Goal: Task Accomplishment & Management: Use online tool/utility

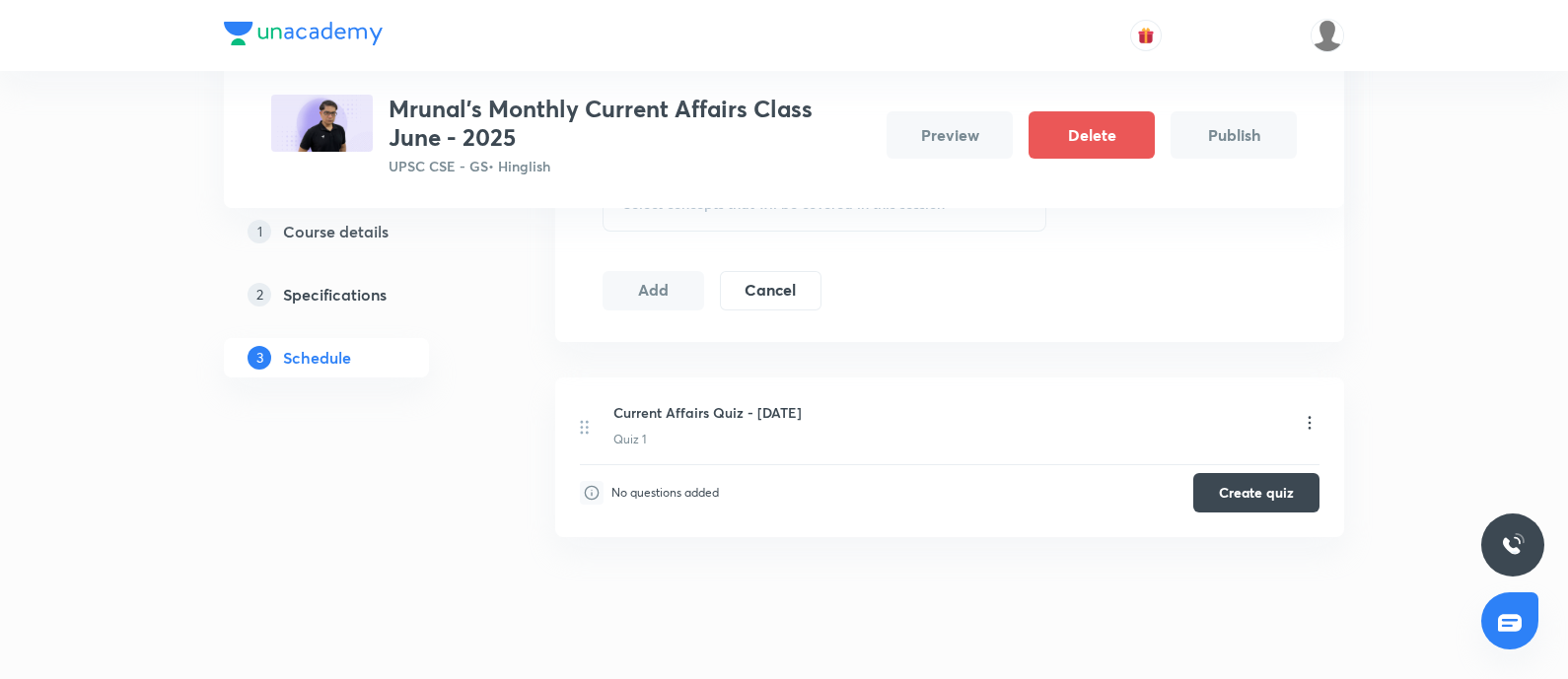
scroll to position [370, 0]
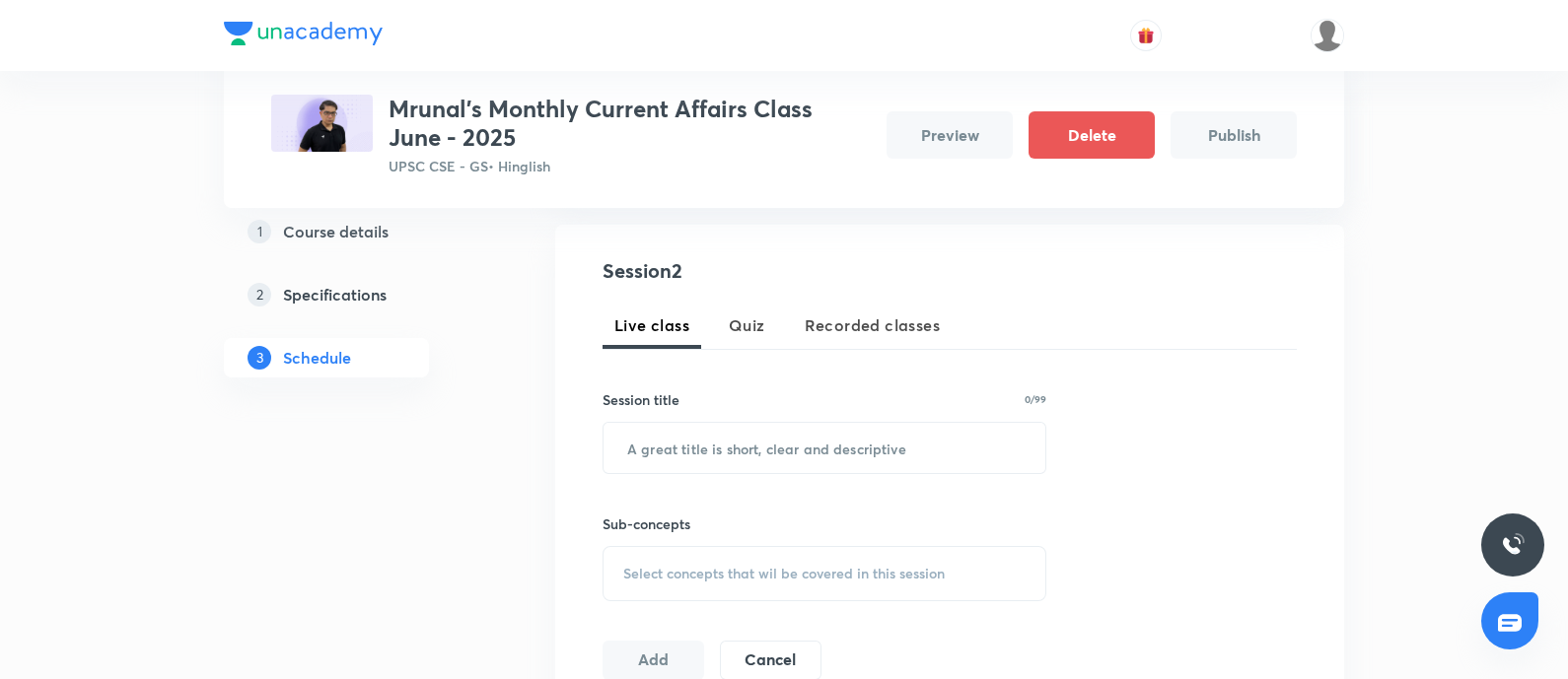
click at [854, 325] on span "Recorded classes" at bounding box center [872, 325] width 135 height 24
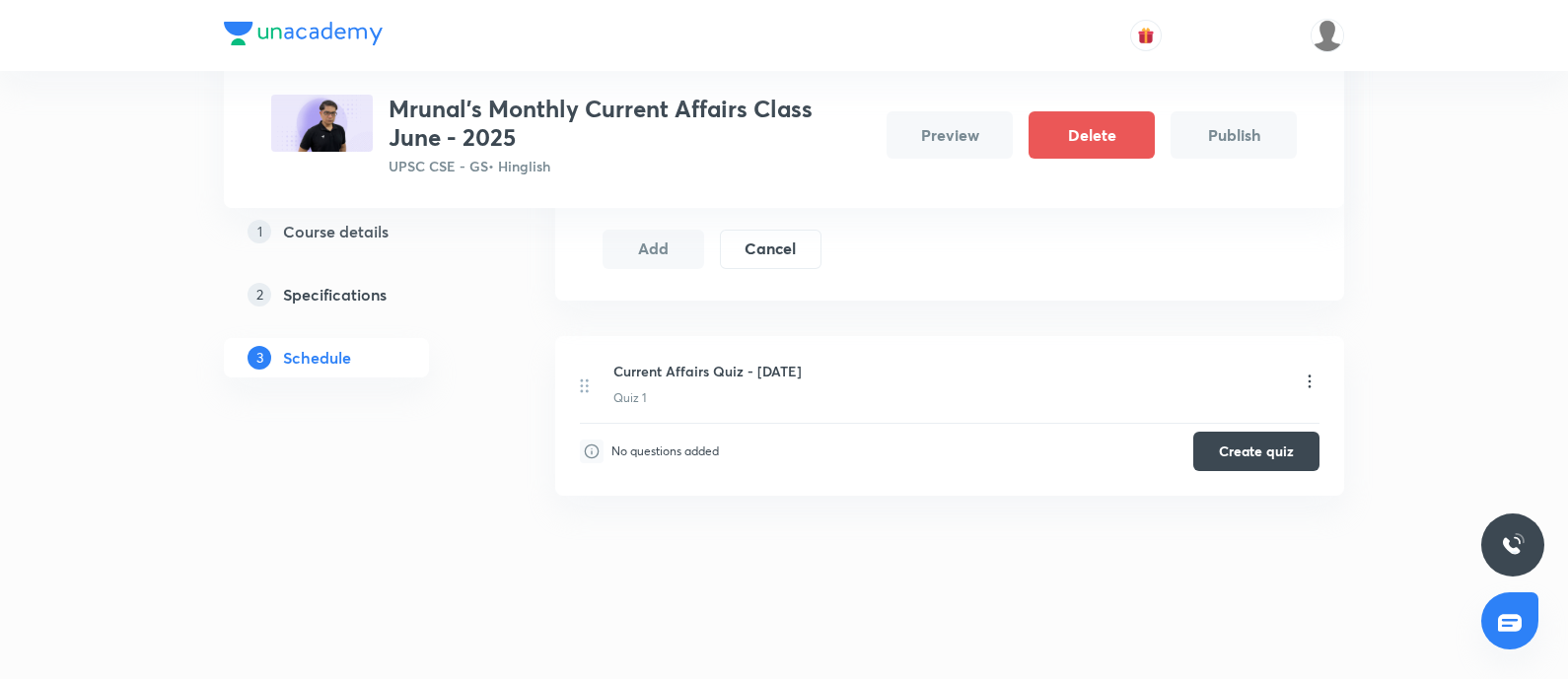
scroll to position [283, 0]
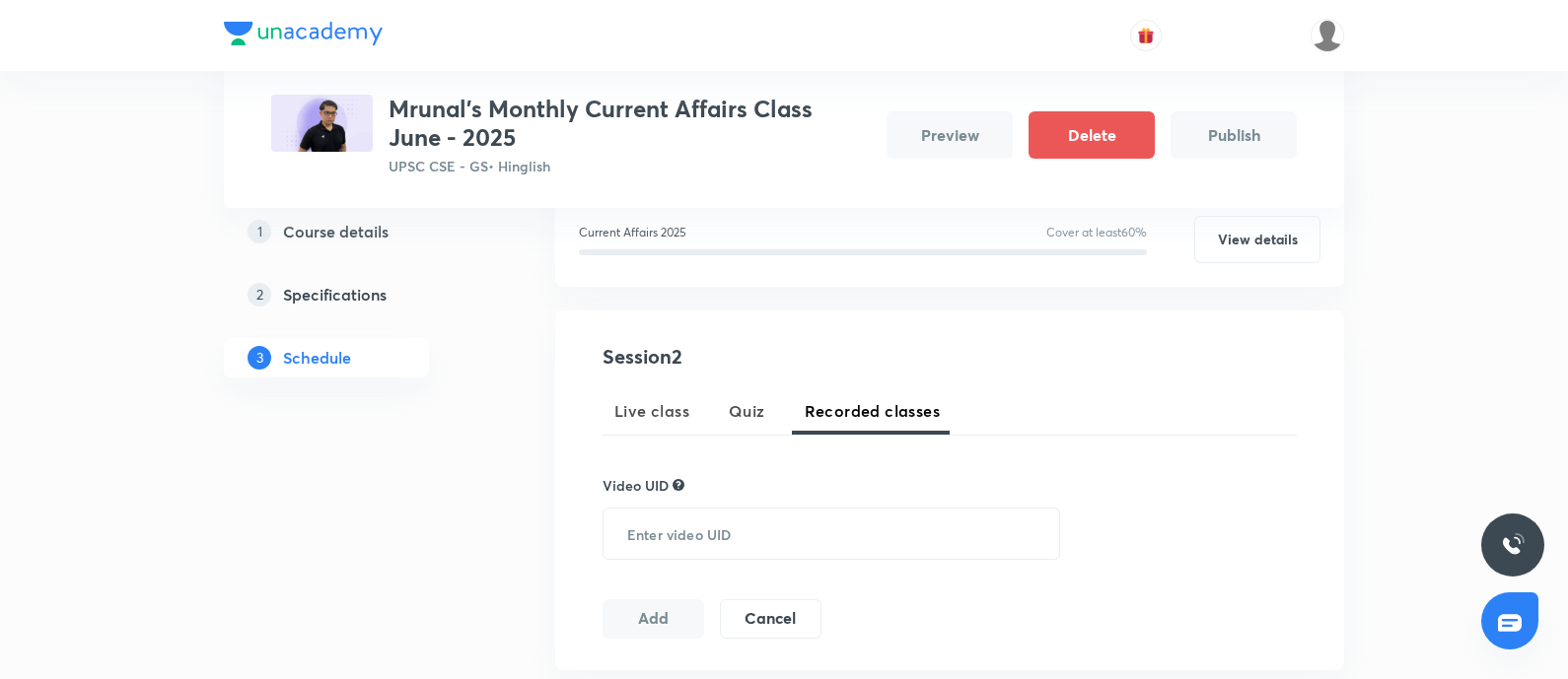
click at [320, 231] on h5 "Course details" at bounding box center [335, 232] width 105 height 24
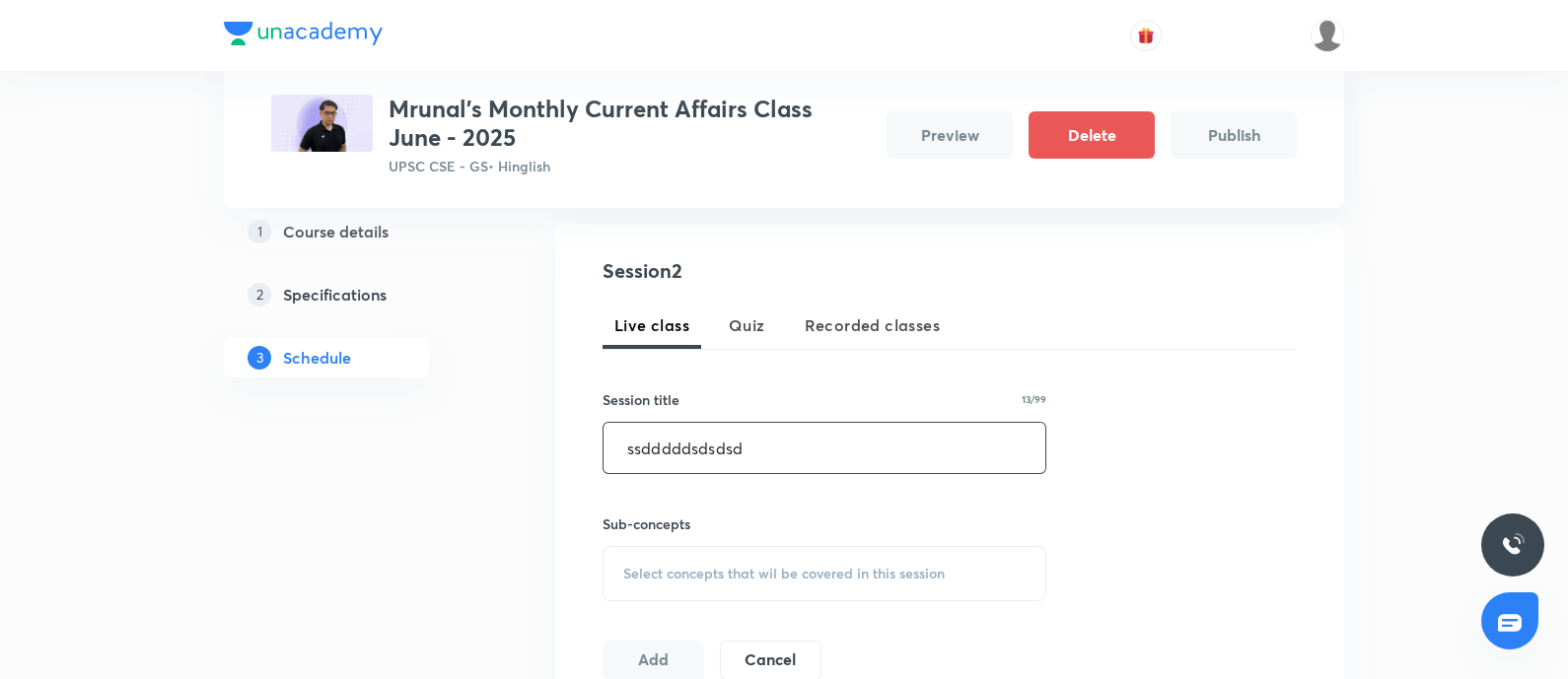
type input "ssdddddsdsdsd"
click at [768, 587] on div "Select concepts that wil be covered in this session" at bounding box center [824, 574] width 443 height 56
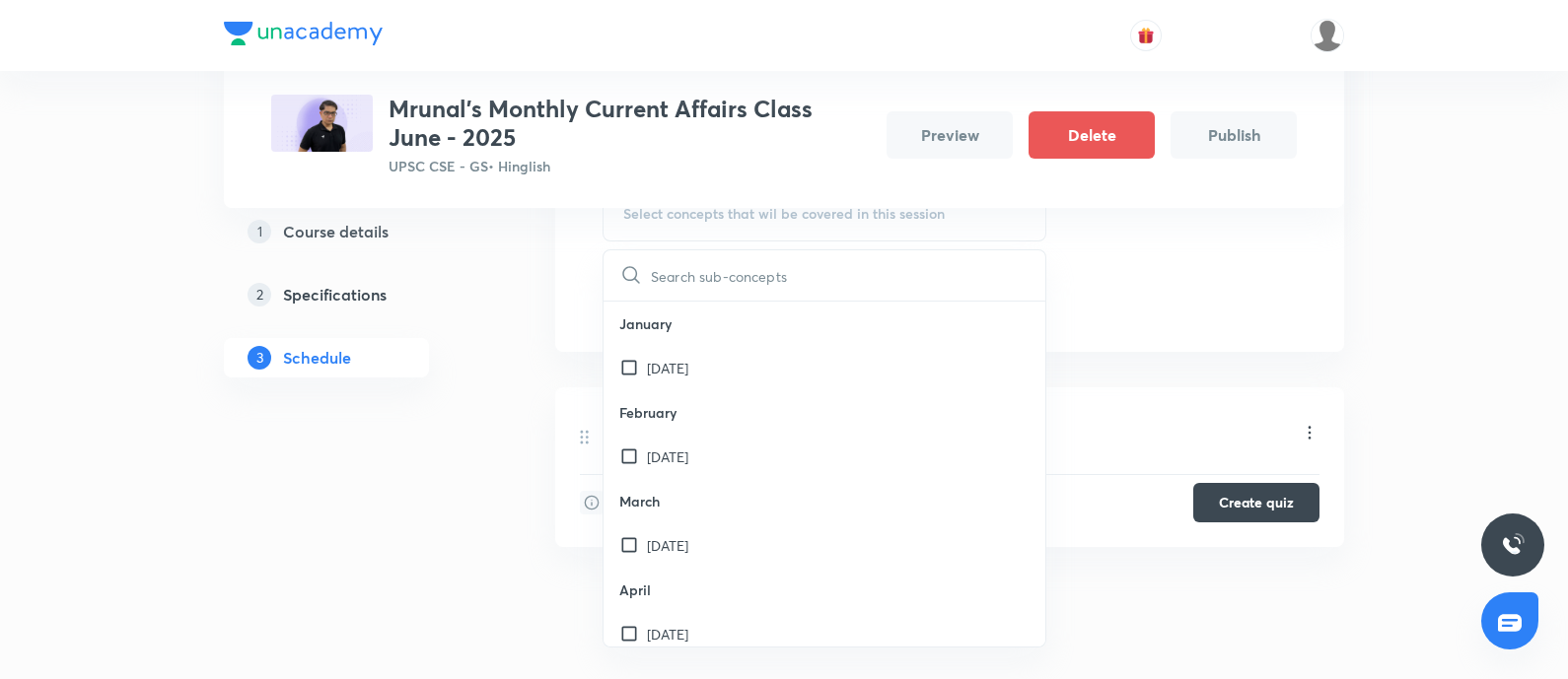
scroll to position [739, 0]
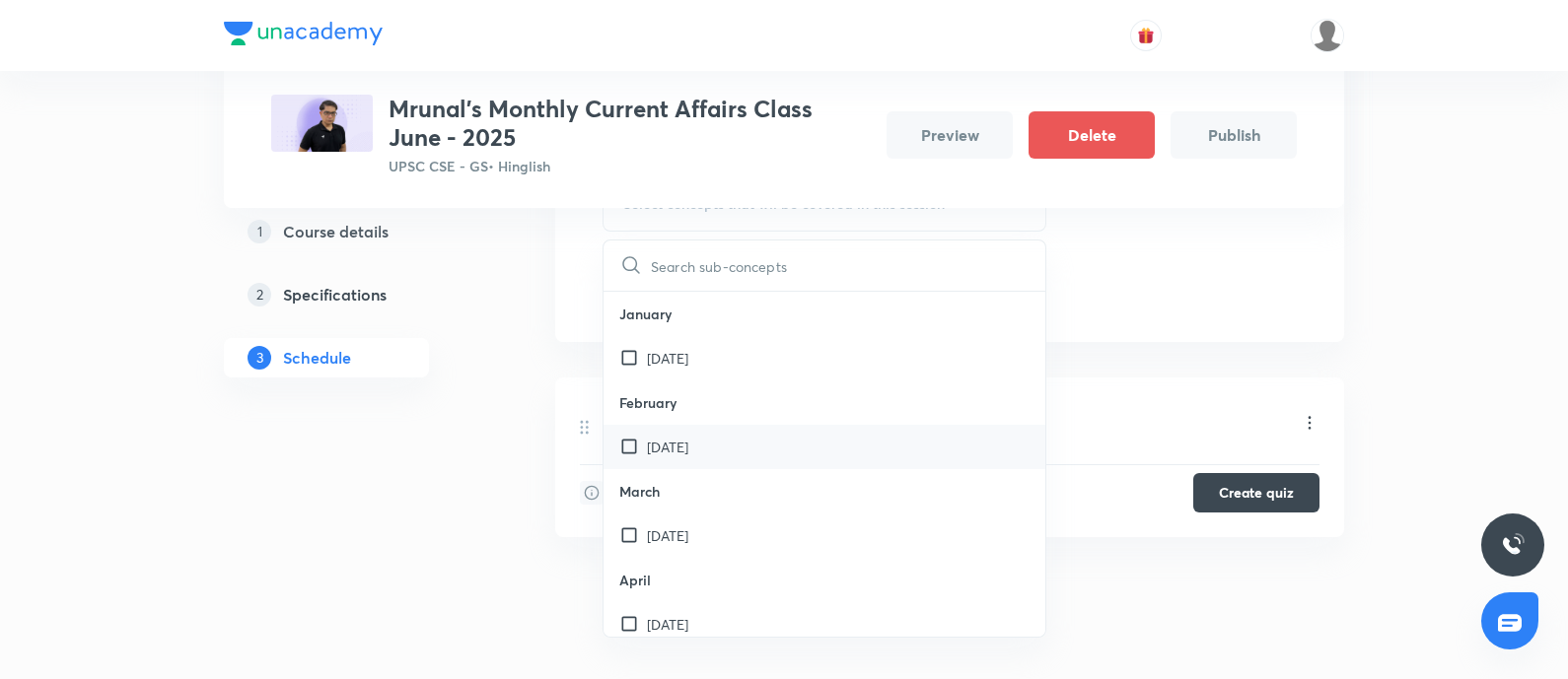
click at [688, 447] on p "[DATE]" at bounding box center [667, 447] width 42 height 21
checkbox input "true"
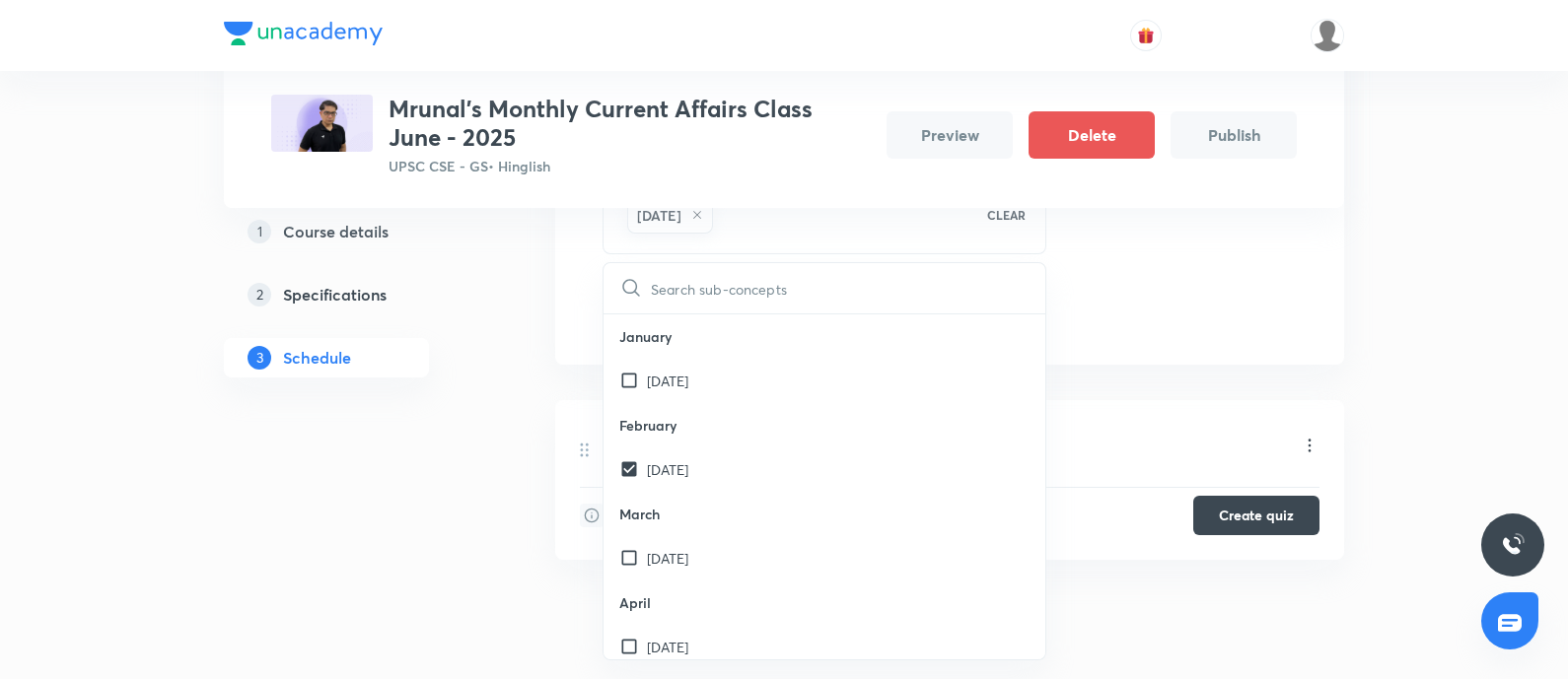
drag, startPoint x: 315, startPoint y: 496, endPoint x: 741, endPoint y: 355, distance: 448.7
click at [320, 494] on div "1 Course details 2 Specifications 3 Schedule" at bounding box center [358, 164] width 268 height 1091
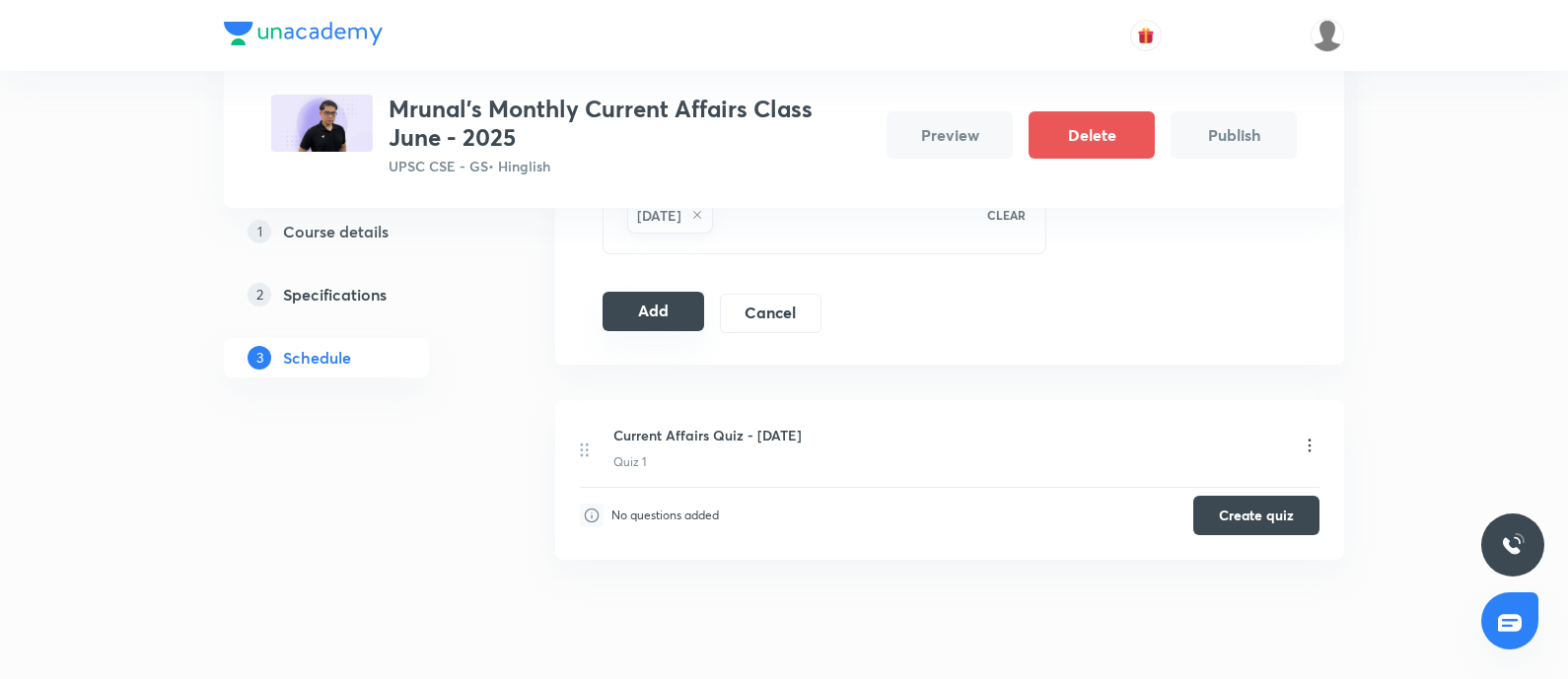
click at [650, 316] on button "Add" at bounding box center [654, 311] width 101 height 40
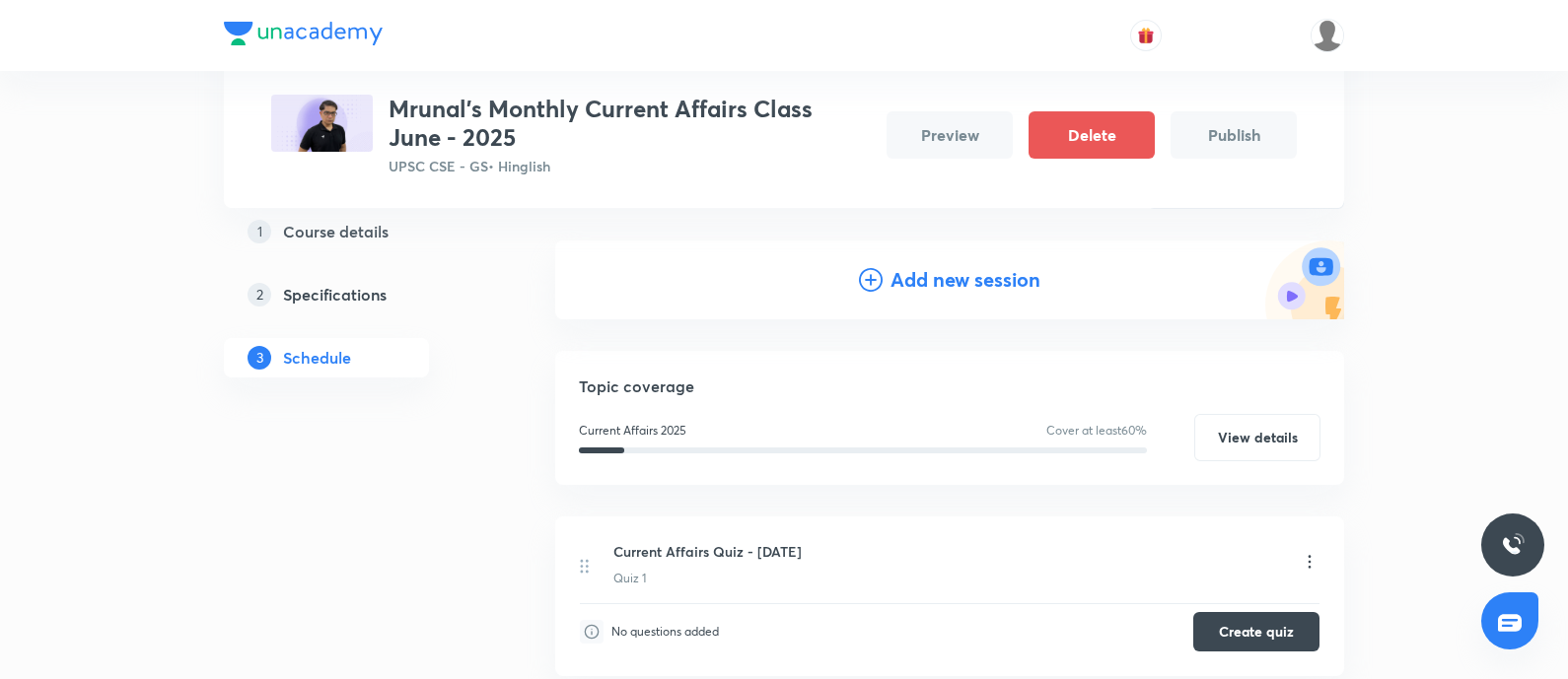
scroll to position [7, 0]
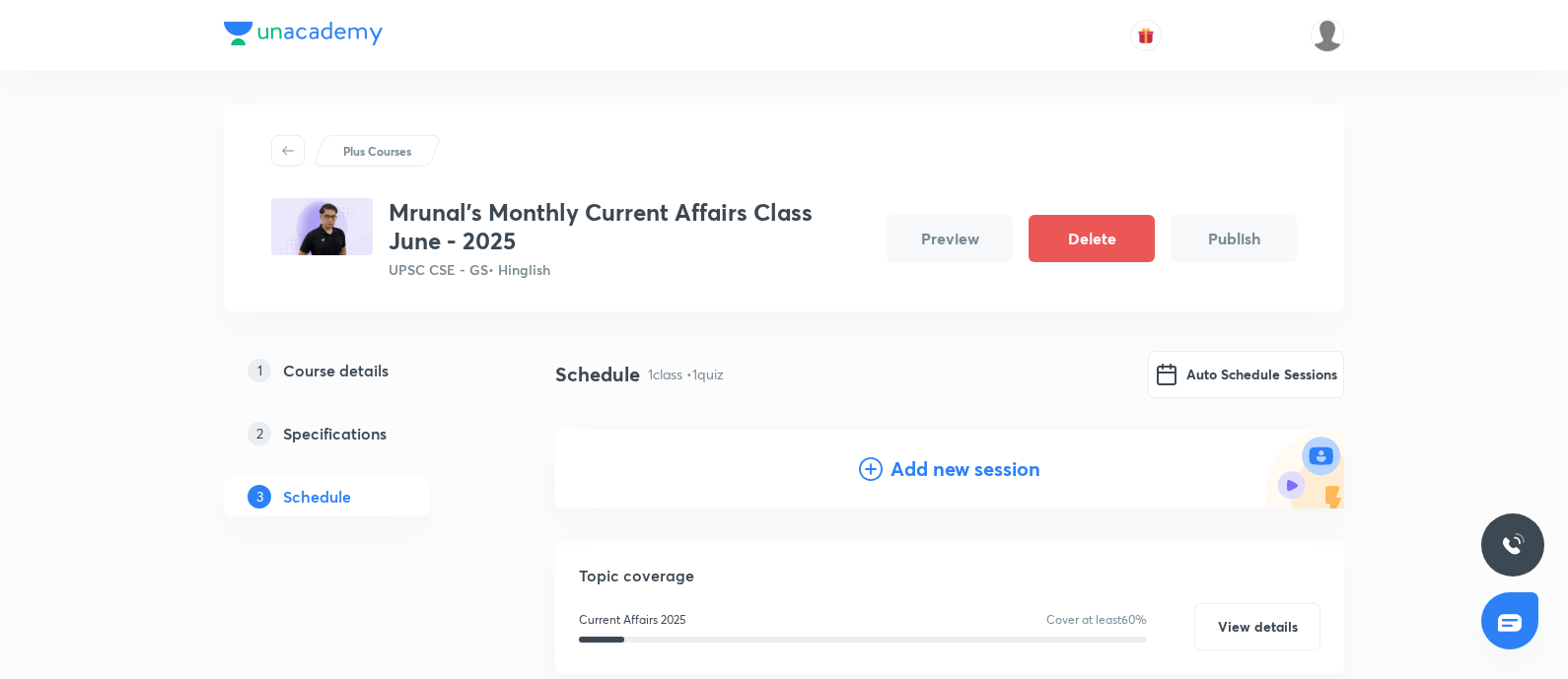
click at [937, 463] on h4 "Add new session" at bounding box center [965, 469] width 150 height 30
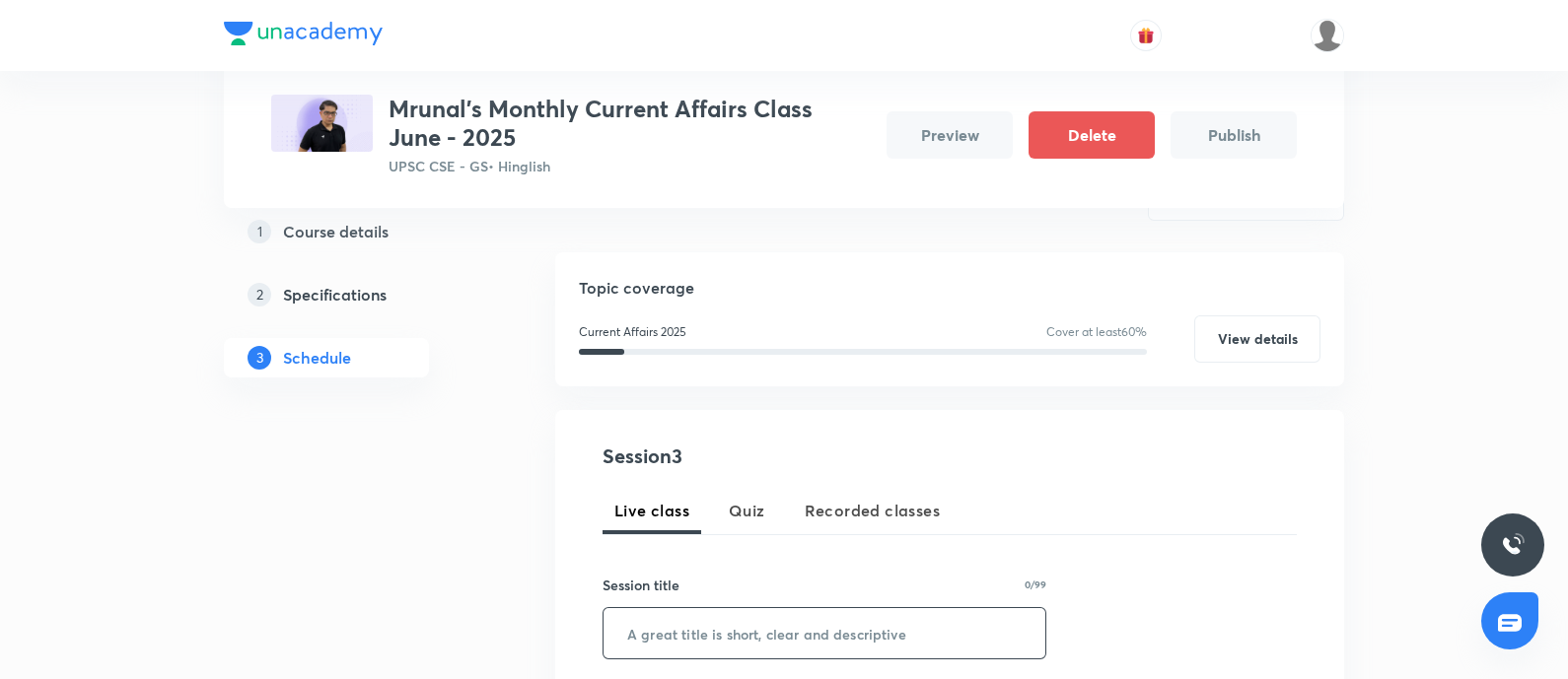
scroll to position [377, 0]
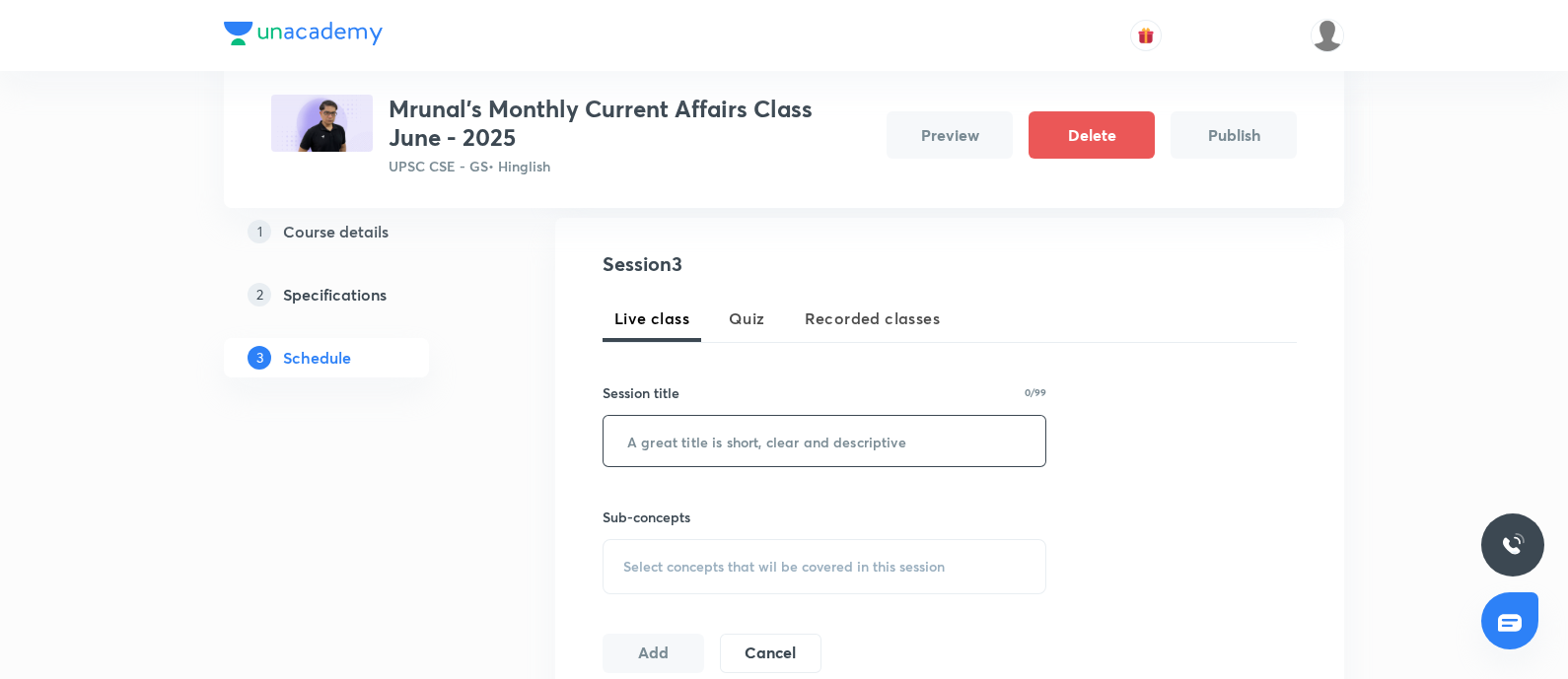
click at [678, 453] on input "text" at bounding box center [825, 441] width 442 height 51
paste input "[URL][DOMAIN_NAME]"
type input "[URL][DOMAIN_NAME]"
drag, startPoint x: 1023, startPoint y: 441, endPoint x: 133, endPoint y: 415, distance: 890.4
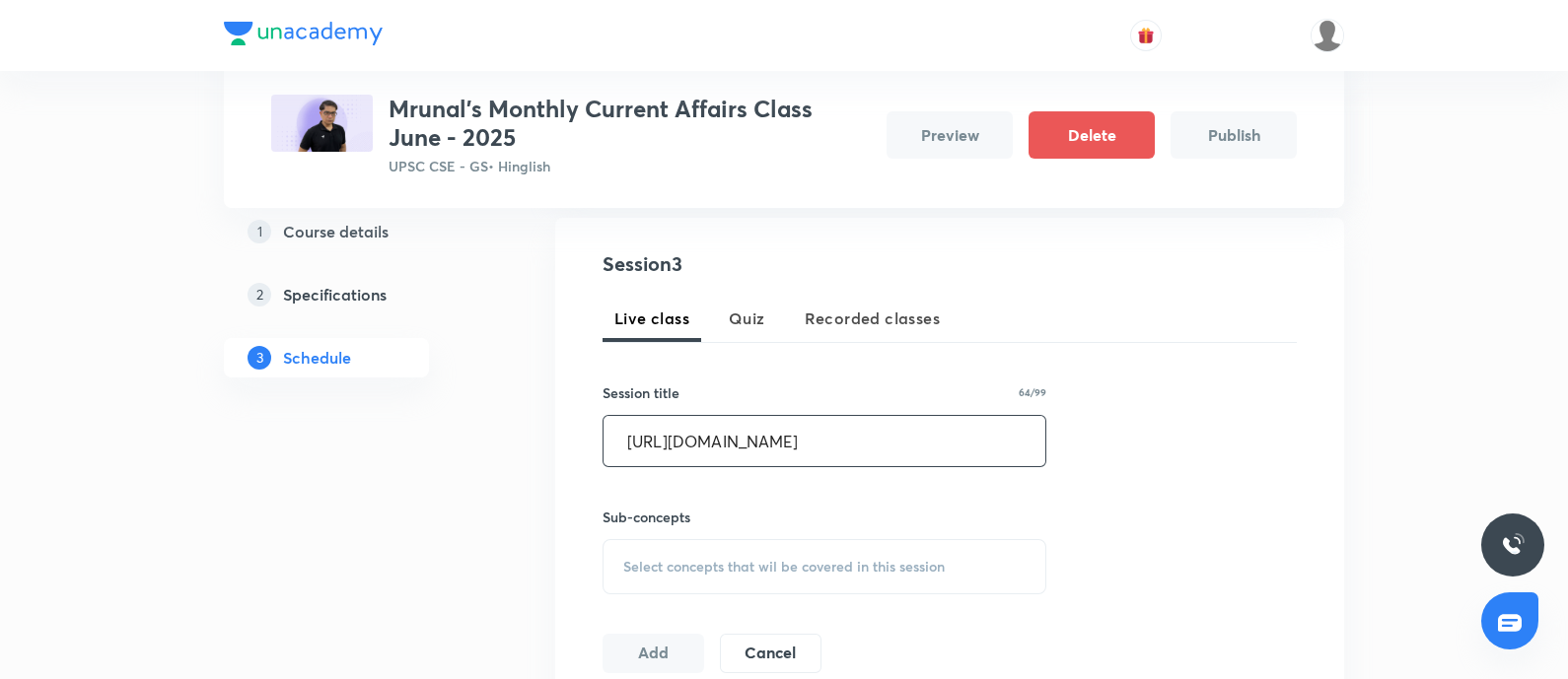
click at [133, 415] on div "Plus Courses Mrunal's Monthly Current Affairs Class June - 2025 UPSC CSE - GS •…" at bounding box center [784, 430] width 1568 height 1615
type input "dsddsdsdsd"
click at [654, 573] on span "Select concepts that wil be covered in this session" at bounding box center [784, 567] width 321 height 16
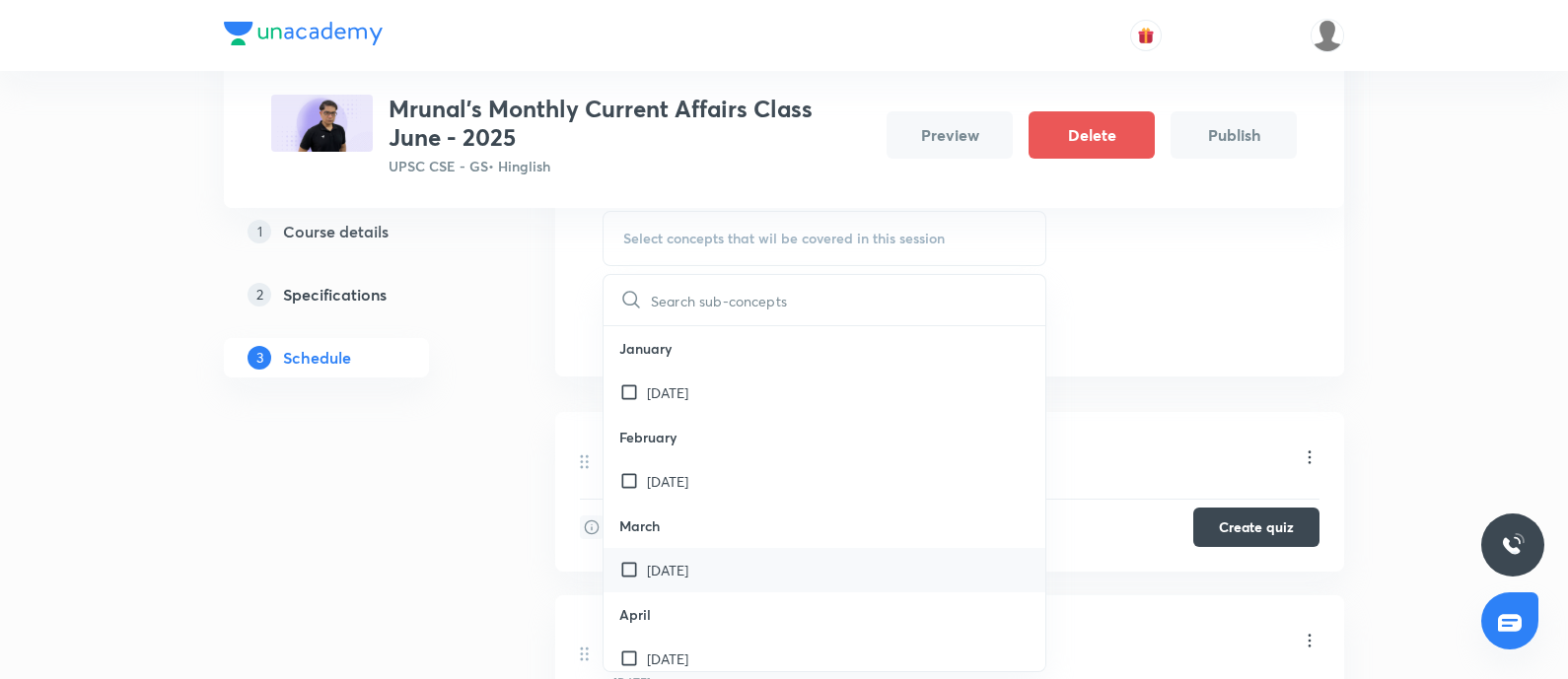
scroll to position [746, 0]
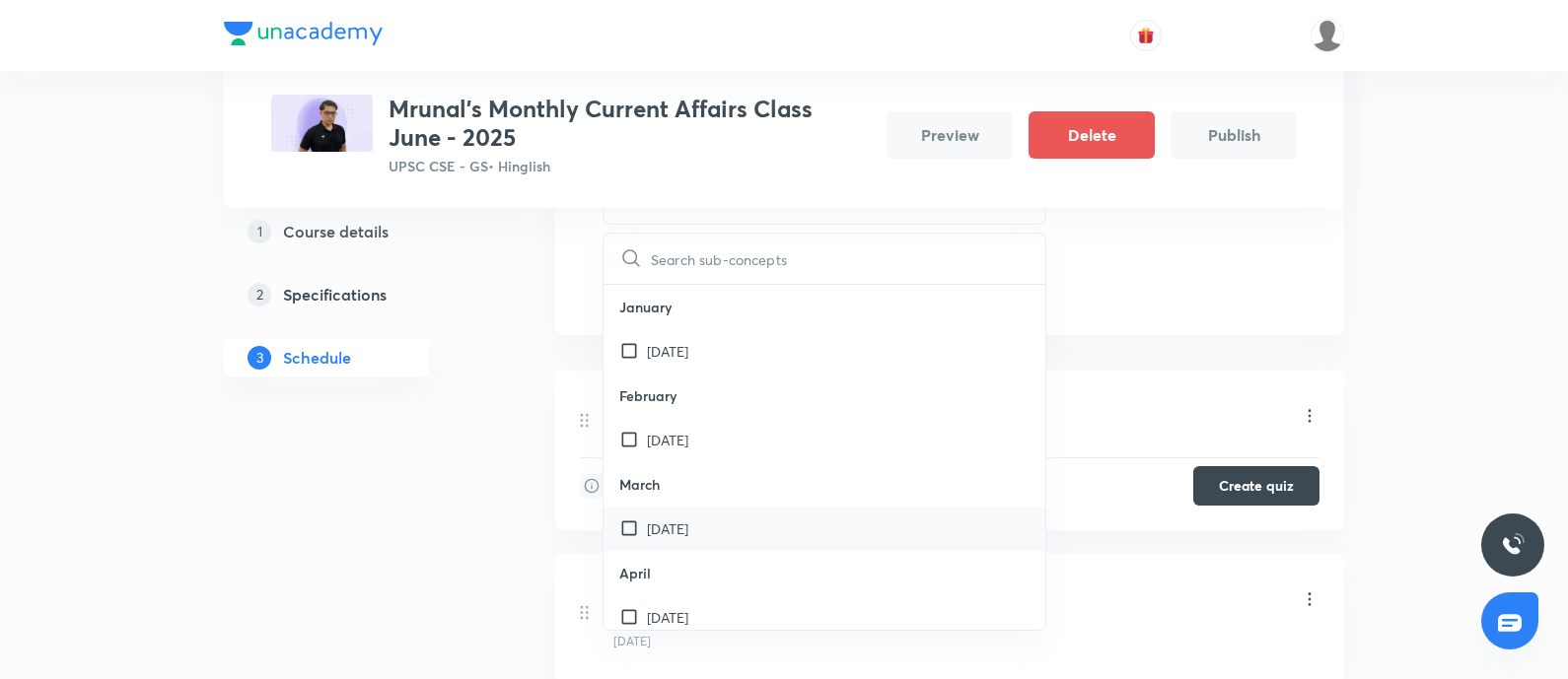
click at [688, 531] on p "March 2025" at bounding box center [667, 528] width 42 height 21
checkbox input "true"
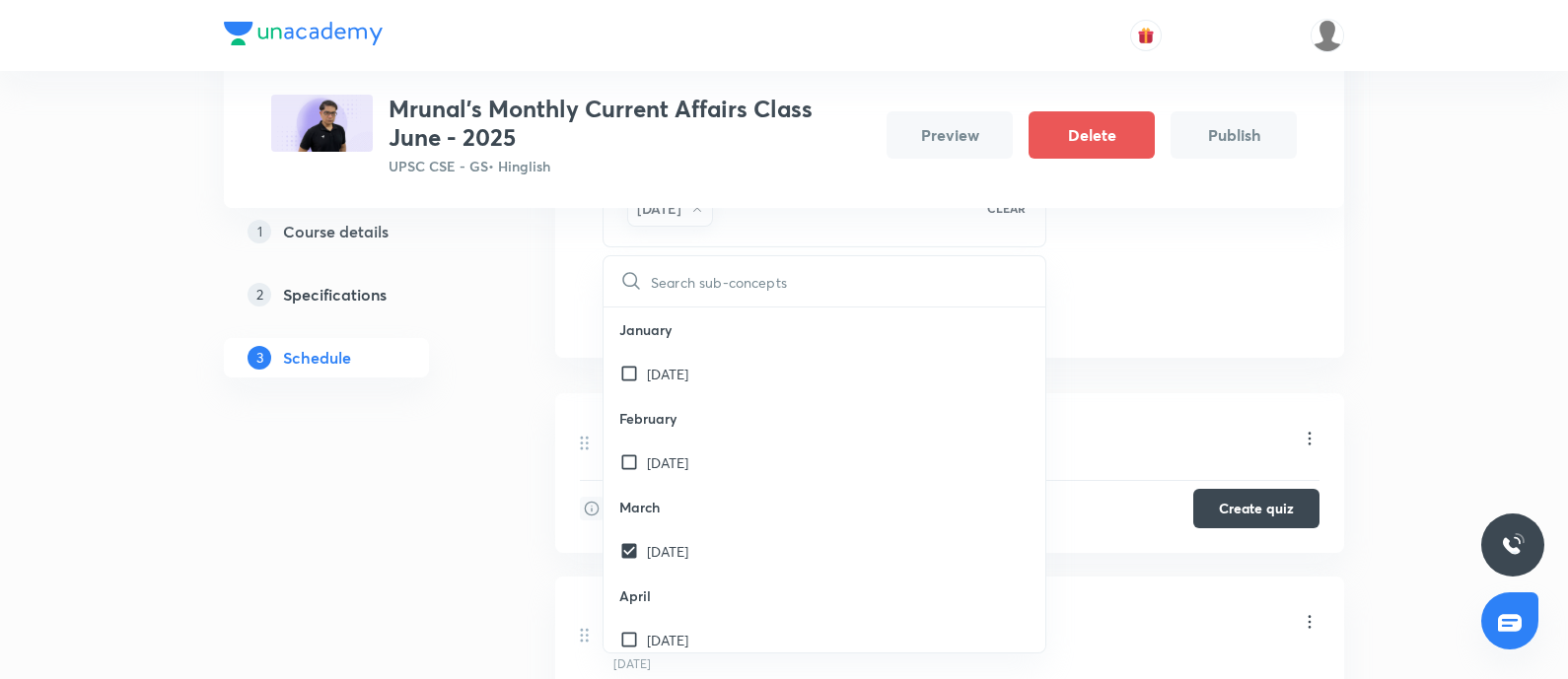
click at [376, 548] on div "1 Course details 2 Specifications 3 Schedule" at bounding box center [358, 233] width 268 height 1244
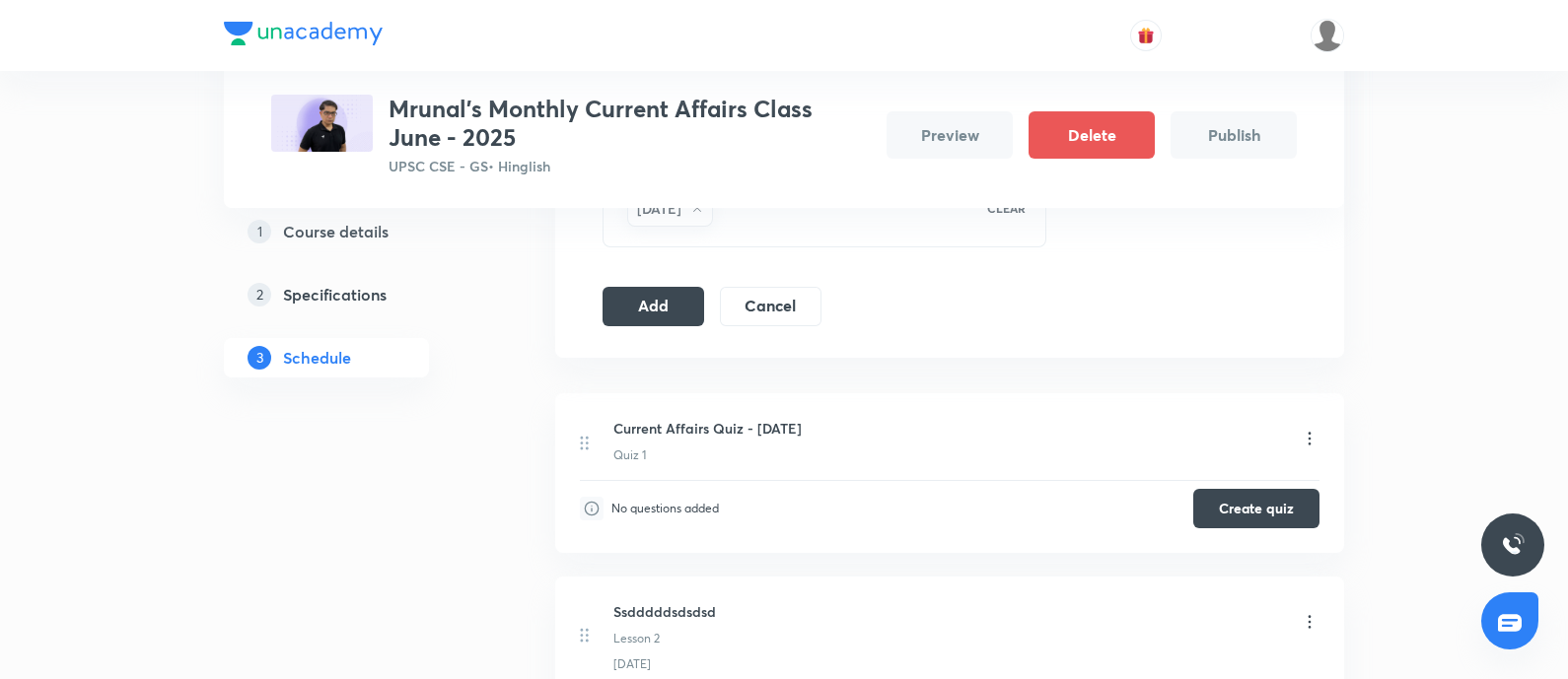
click at [650, 276] on div "Session 3 Live class Quiz Recorded classes Session title 10/99 dsddsdsdsd ​ Sub…" at bounding box center [950, 103] width 694 height 446
click at [679, 302] on button "Add" at bounding box center [654, 304] width 101 height 40
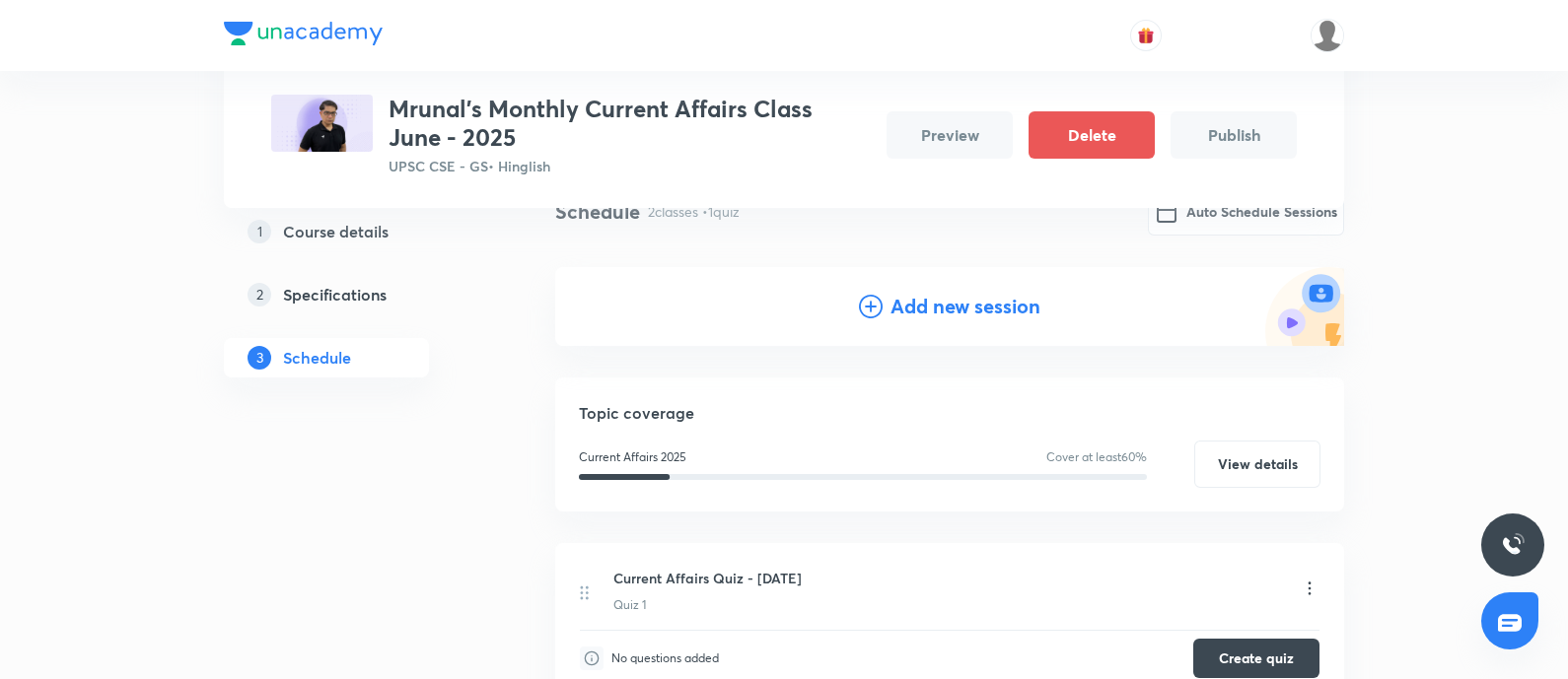
scroll to position [160, 0]
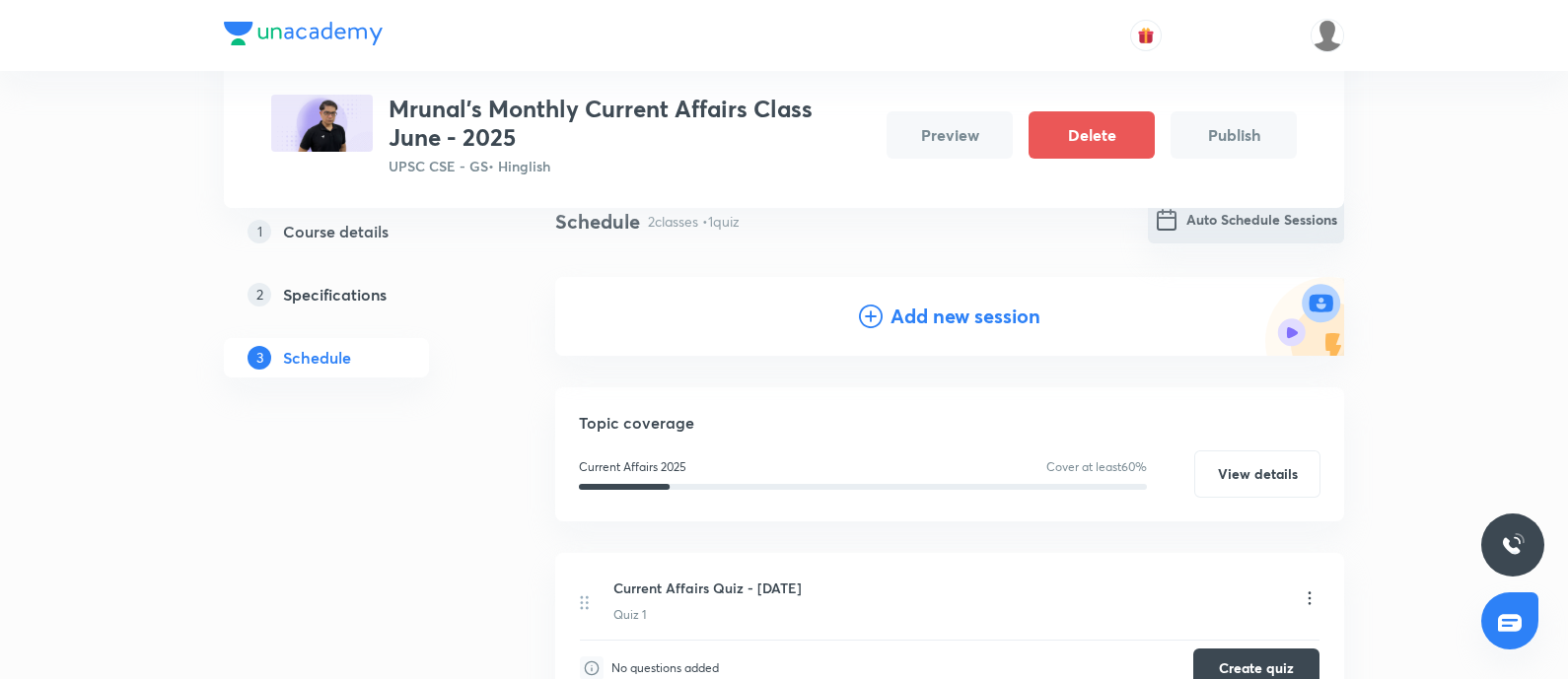
click at [1215, 229] on button "Auto Schedule Sessions" at bounding box center [1247, 220] width 196 height 48
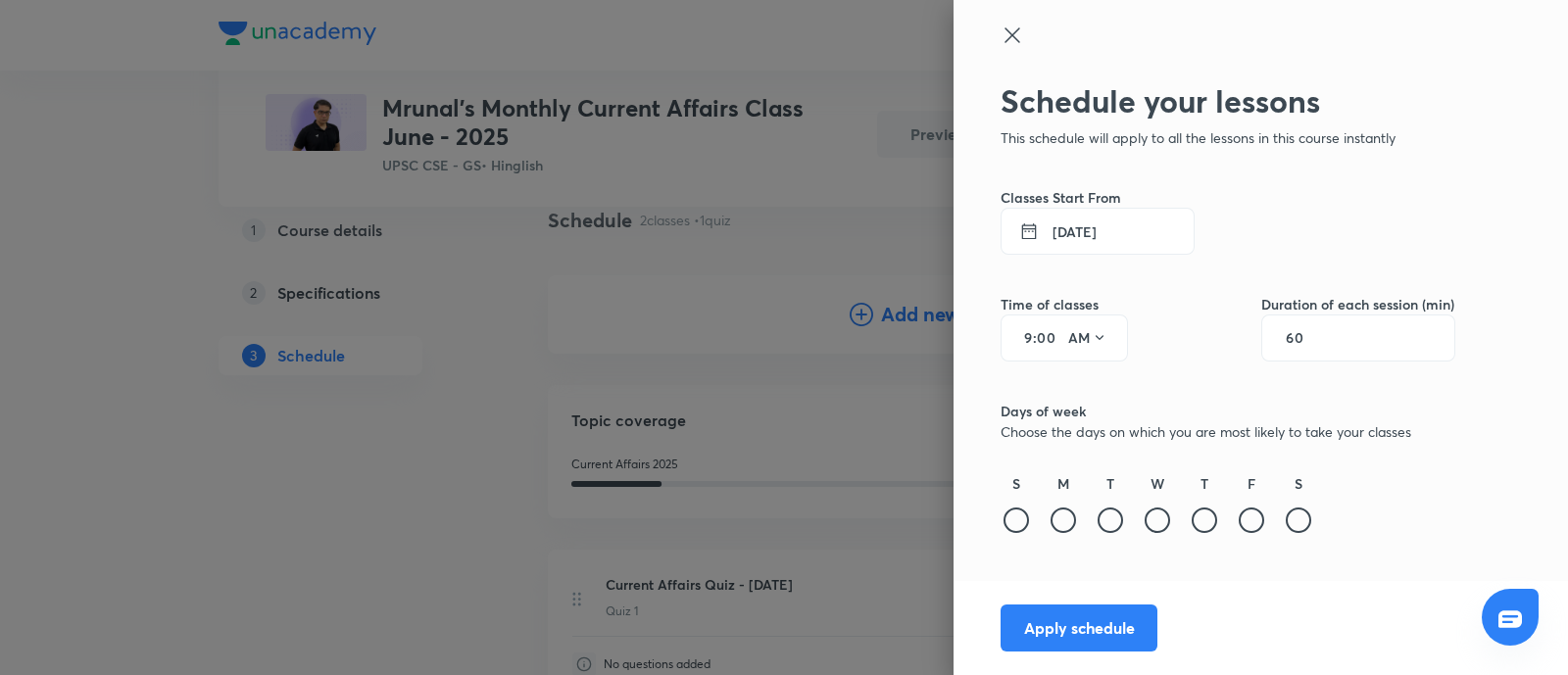
click at [1001, 40] on icon at bounding box center [1012, 35] width 24 height 24
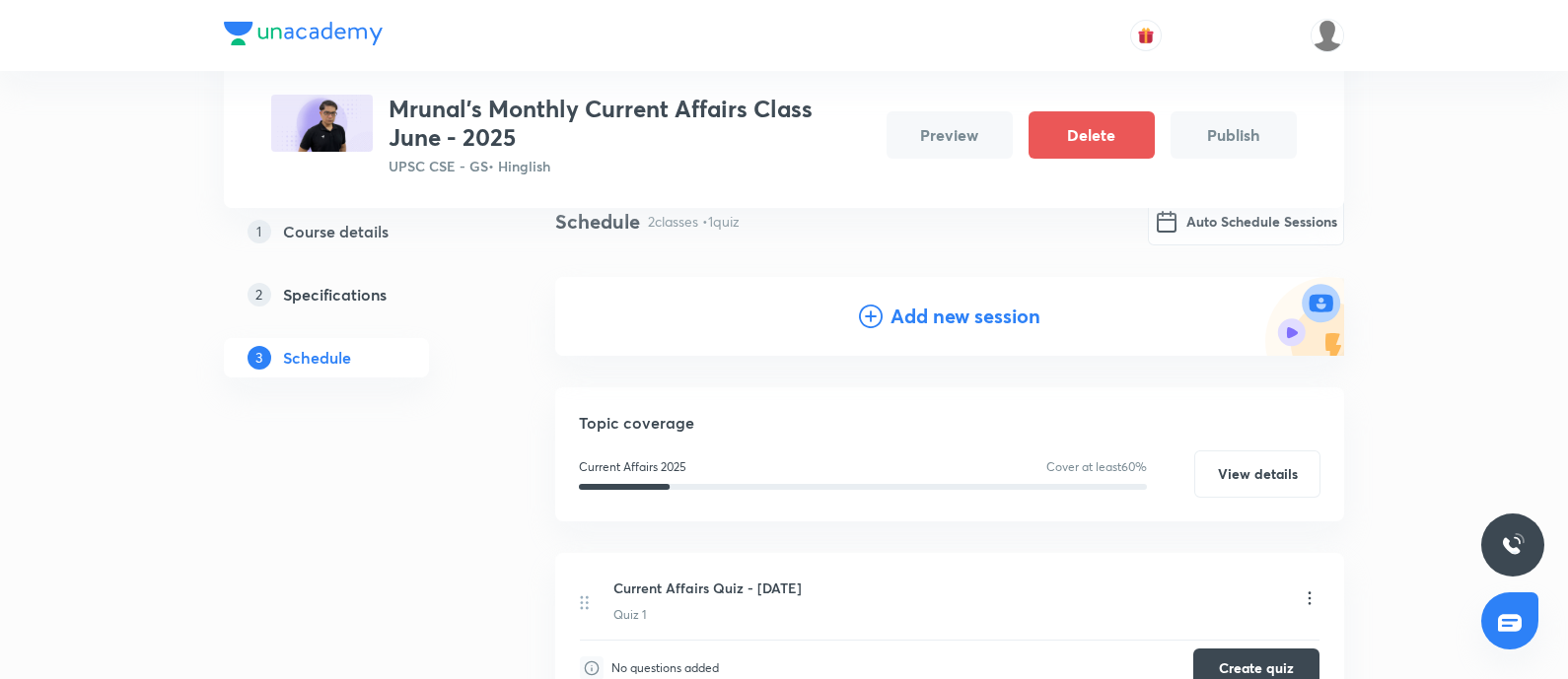
click at [920, 307] on h4 "Add new session" at bounding box center [965, 316] width 150 height 30
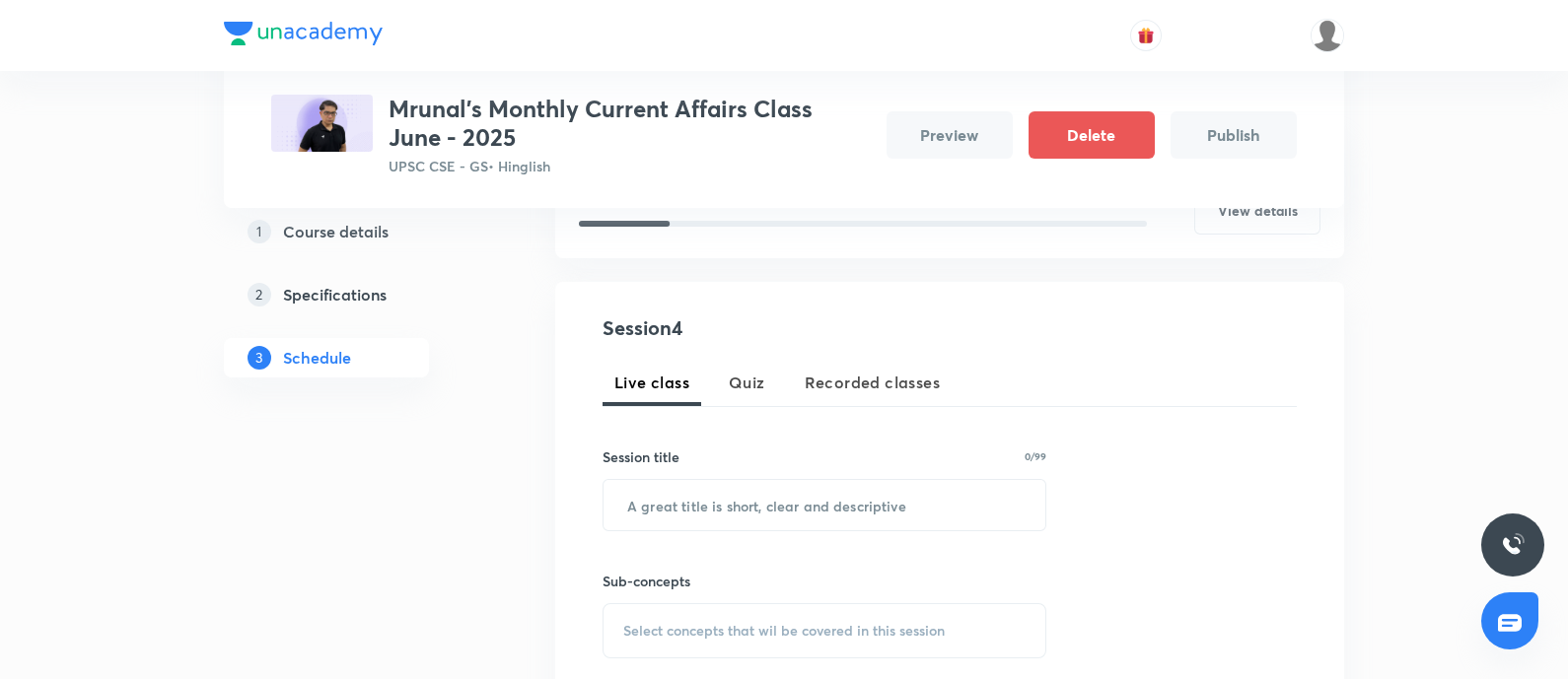
scroll to position [406, 0]
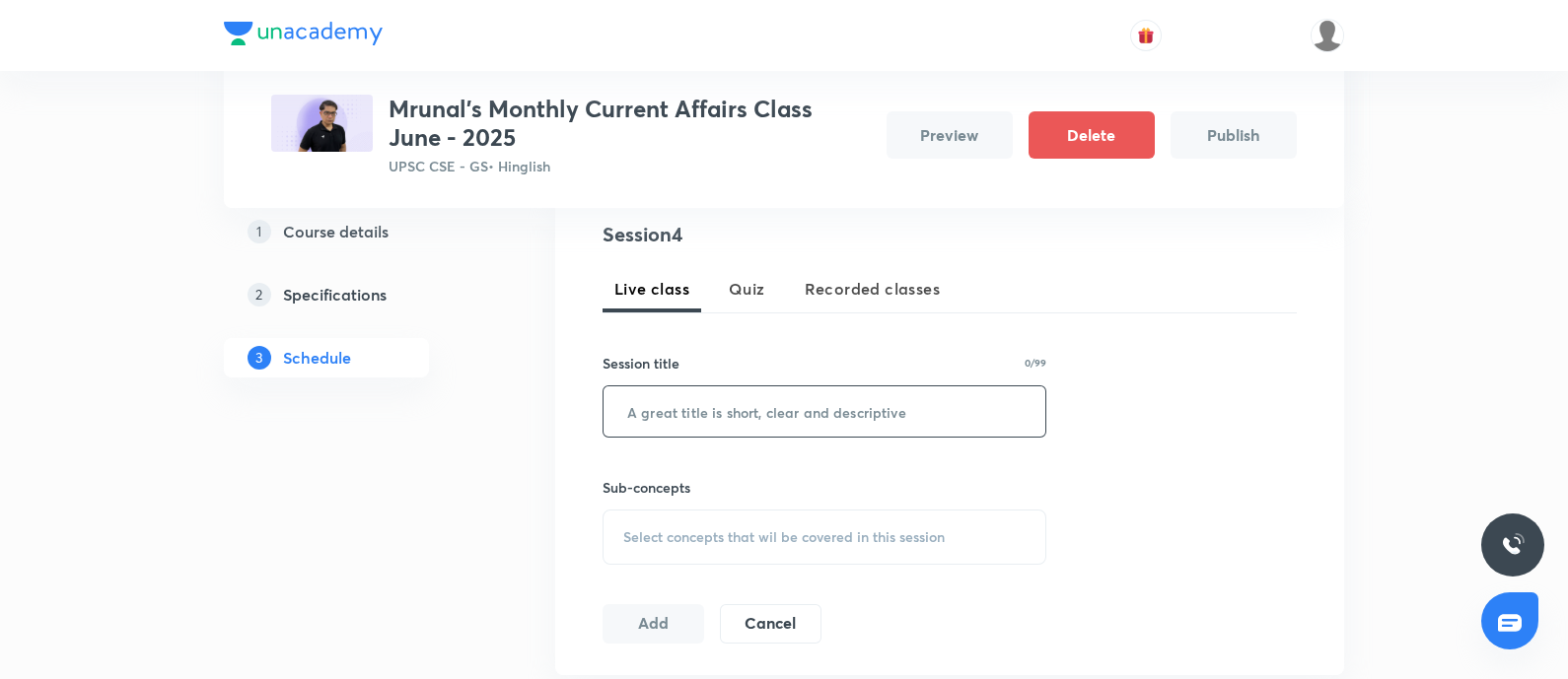
click at [739, 421] on input "text" at bounding box center [825, 411] width 442 height 51
type input "eeererererrer"
click at [710, 532] on span "Select concepts that wil be covered in this session" at bounding box center [784, 537] width 321 height 16
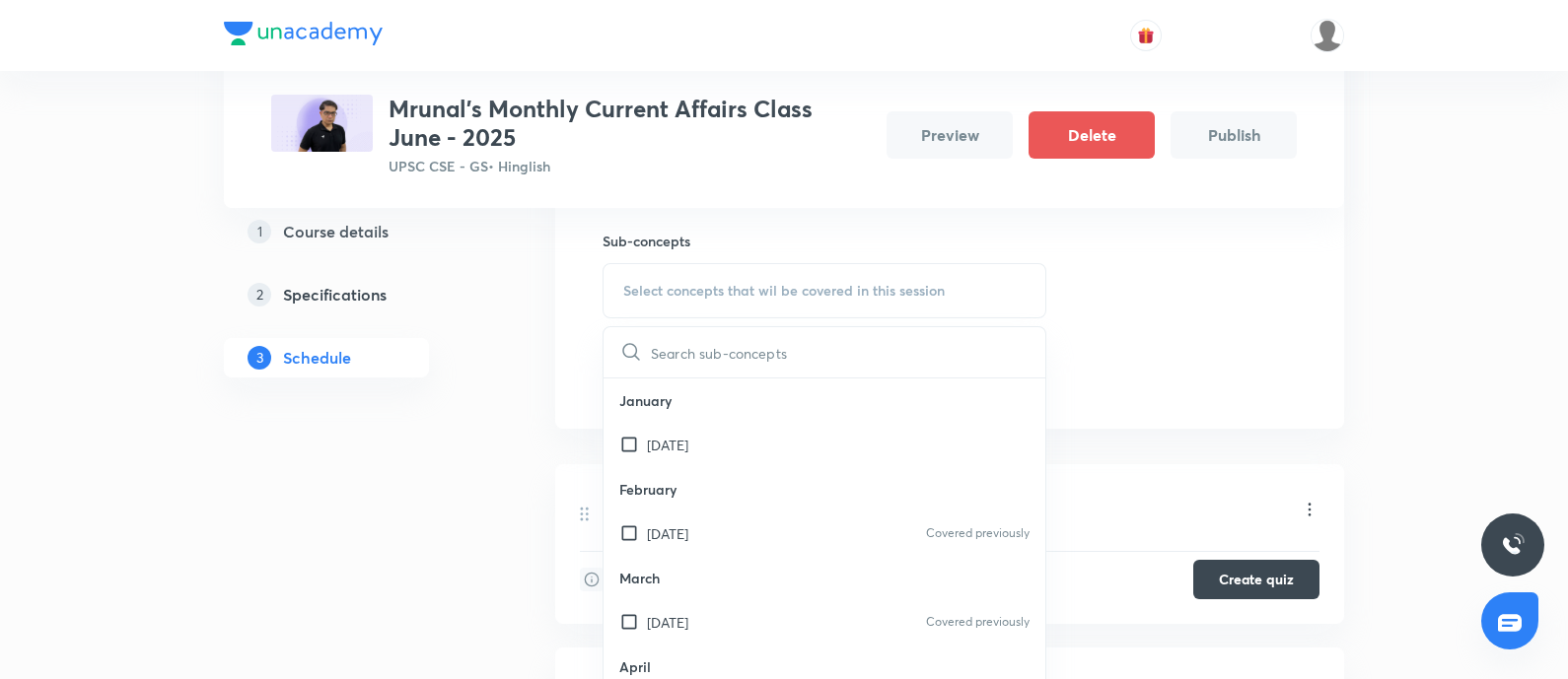
scroll to position [617, 0]
drag, startPoint x: 770, startPoint y: 542, endPoint x: 761, endPoint y: 560, distance: 20.1
click at [768, 543] on div "September 2025" at bounding box center [825, 538] width 442 height 45
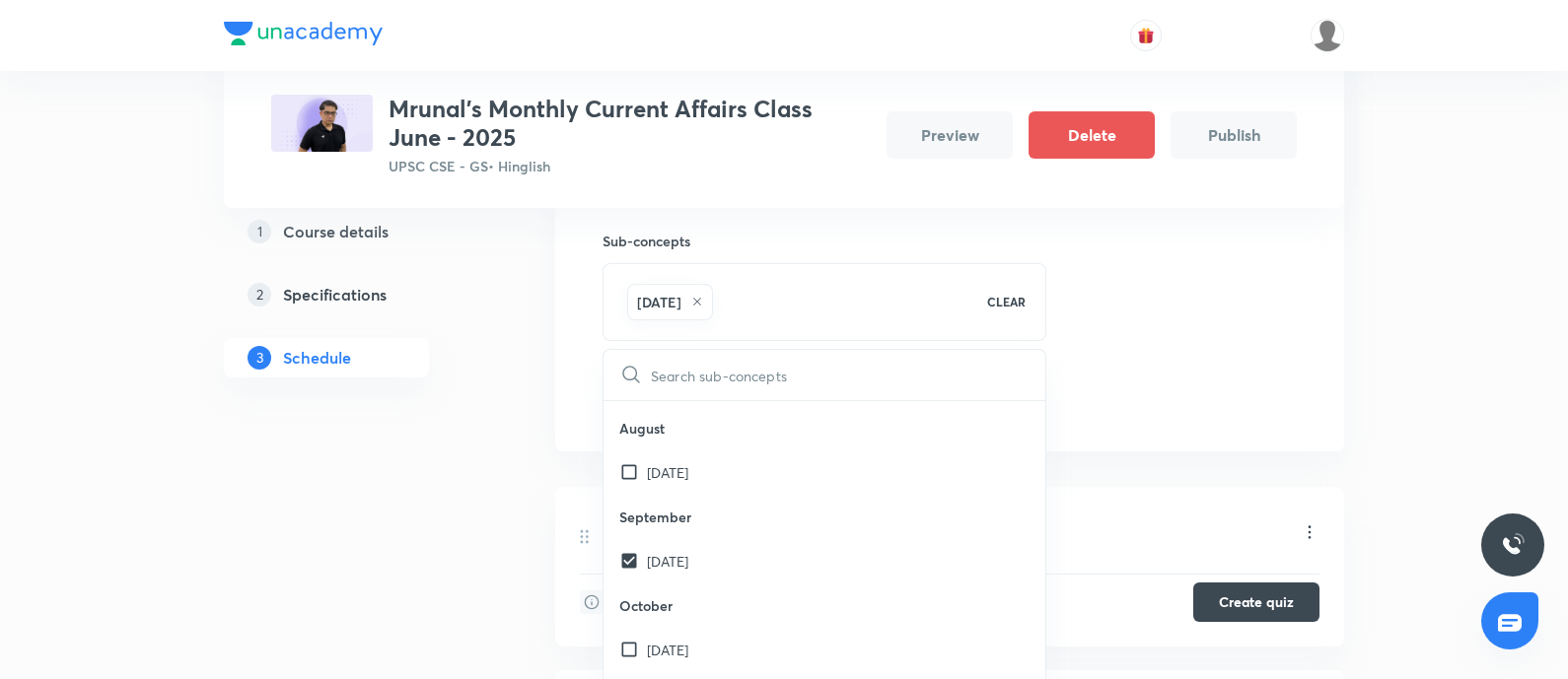
drag, startPoint x: 779, startPoint y: 635, endPoint x: 365, endPoint y: 556, distance: 421.5
click at [778, 635] on div "October 2025" at bounding box center [825, 649] width 442 height 45
checkbox input "true"
click at [370, 544] on div "1 Course details 2 Specifications 3 Schedule" at bounding box center [358, 403] width 268 height 1397
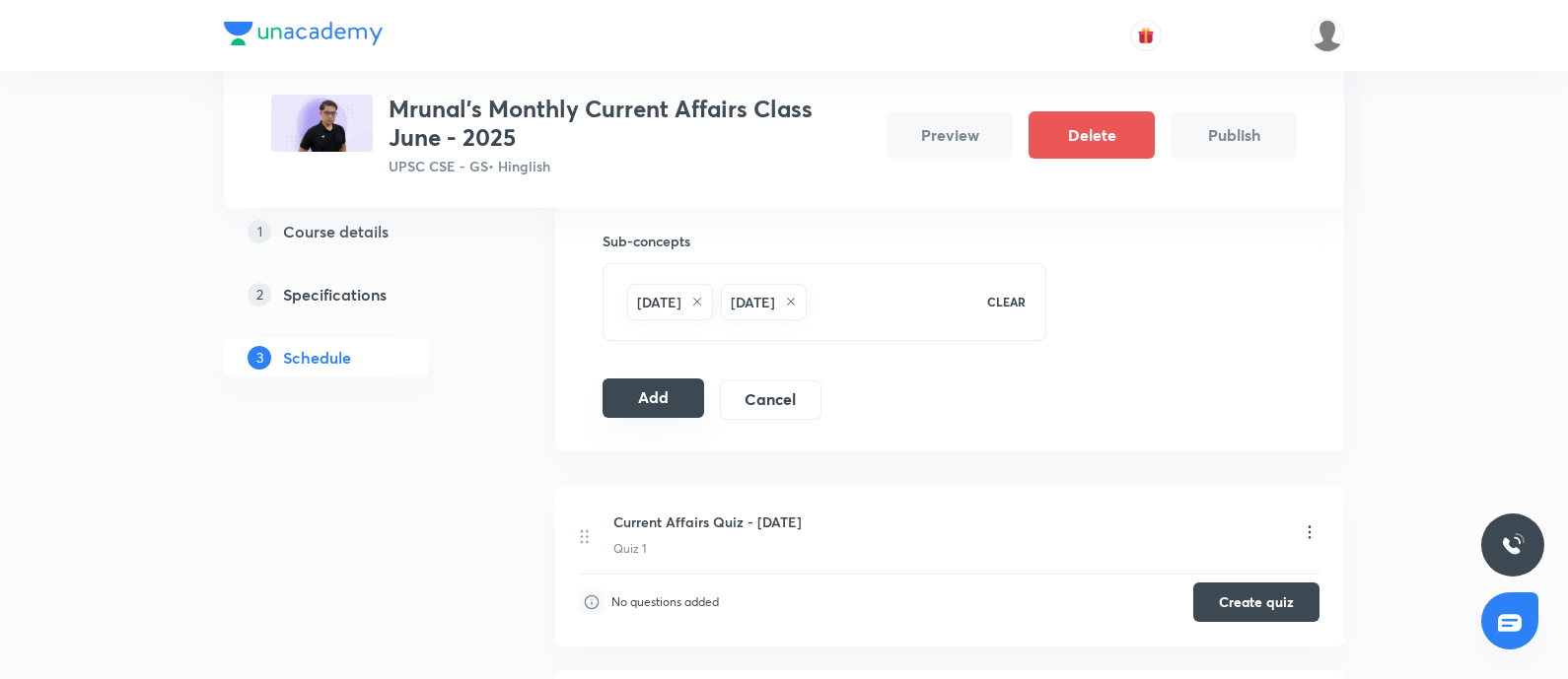
click at [646, 398] on button "Add" at bounding box center [654, 398] width 101 height 40
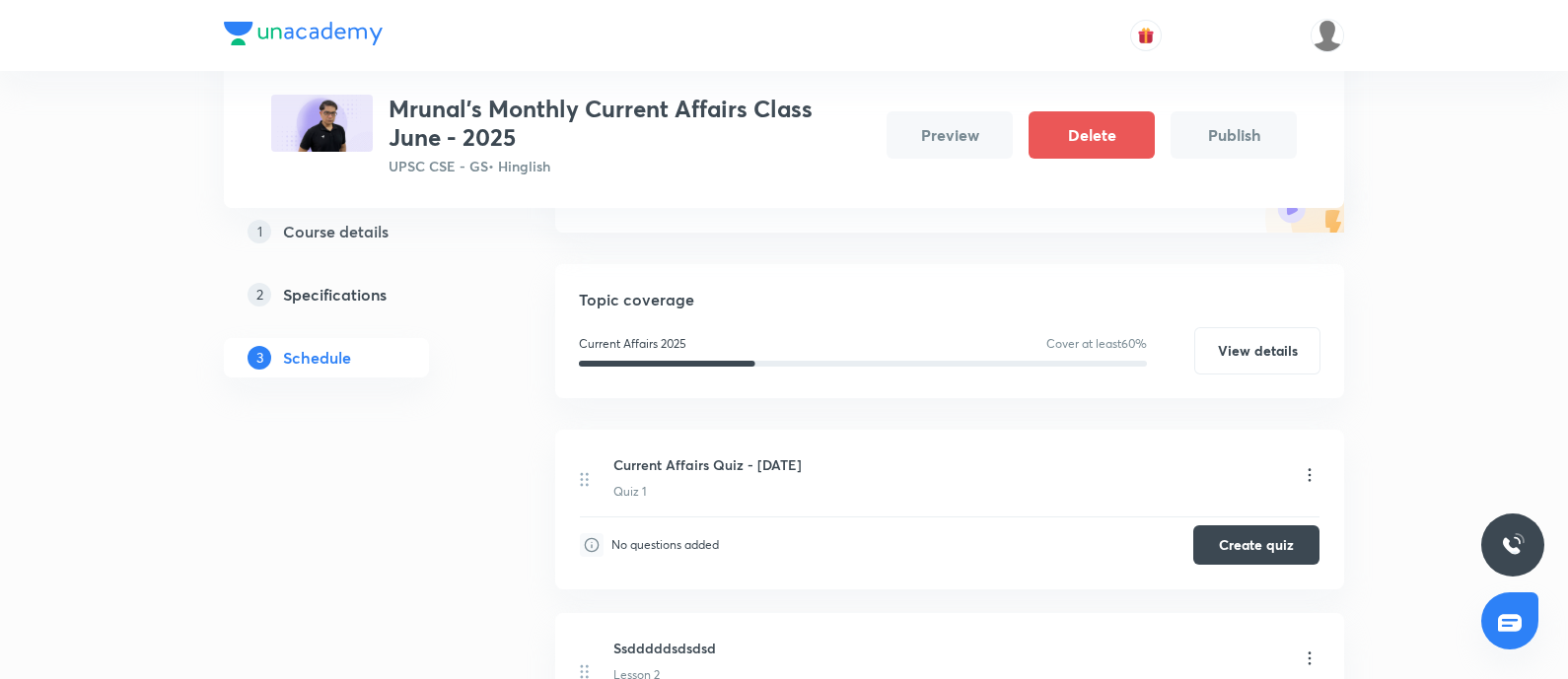
scroll to position [0, 0]
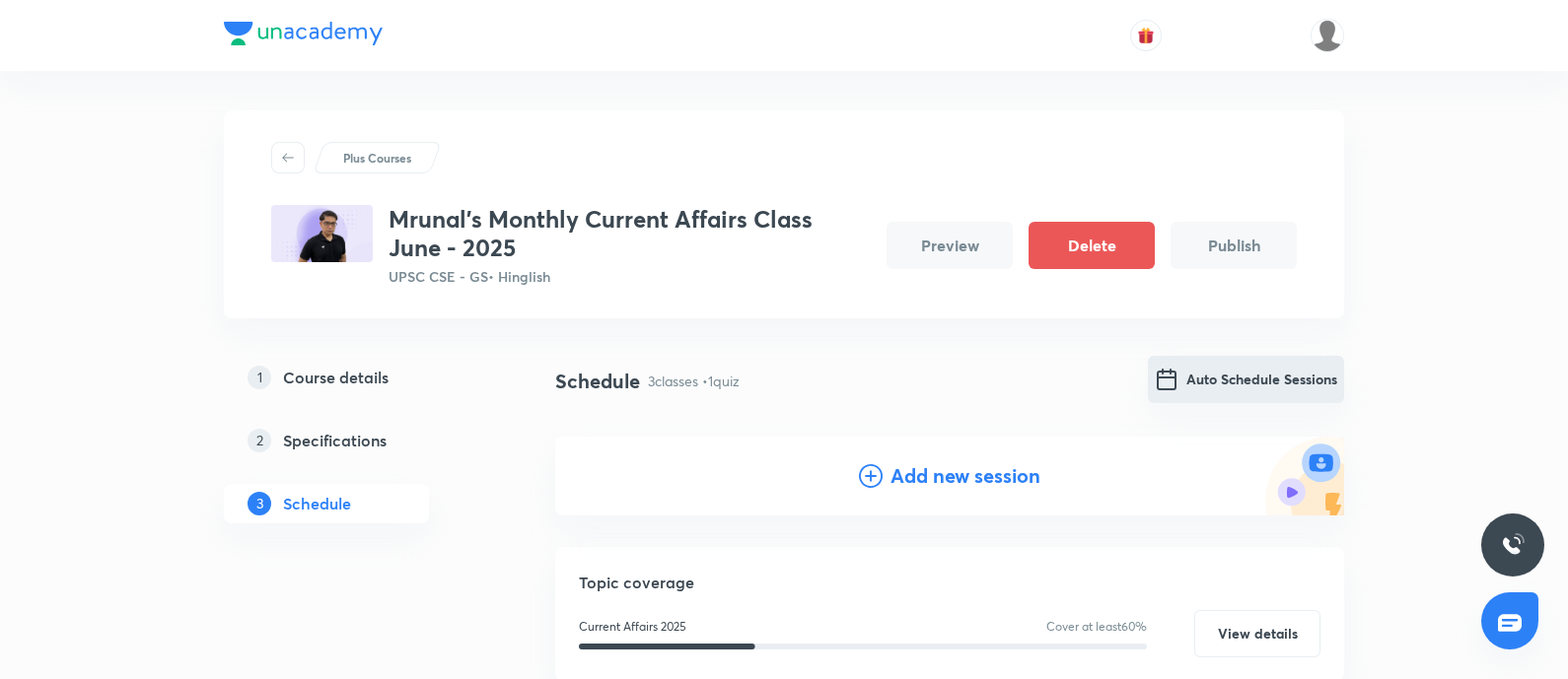
click at [1163, 372] on button "Auto Schedule Sessions" at bounding box center [1247, 380] width 196 height 48
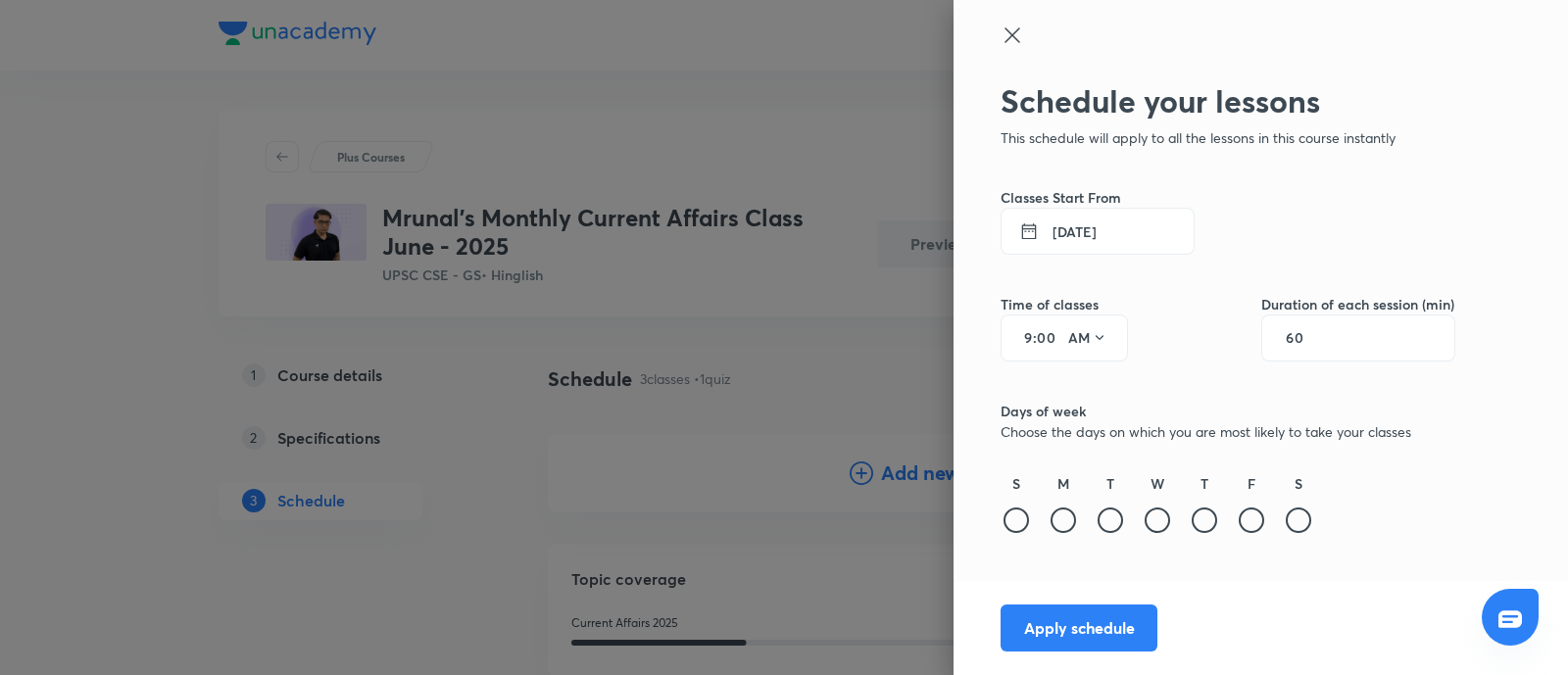
click at [1075, 228] on button "3 Sept 2025" at bounding box center [1097, 232] width 194 height 47
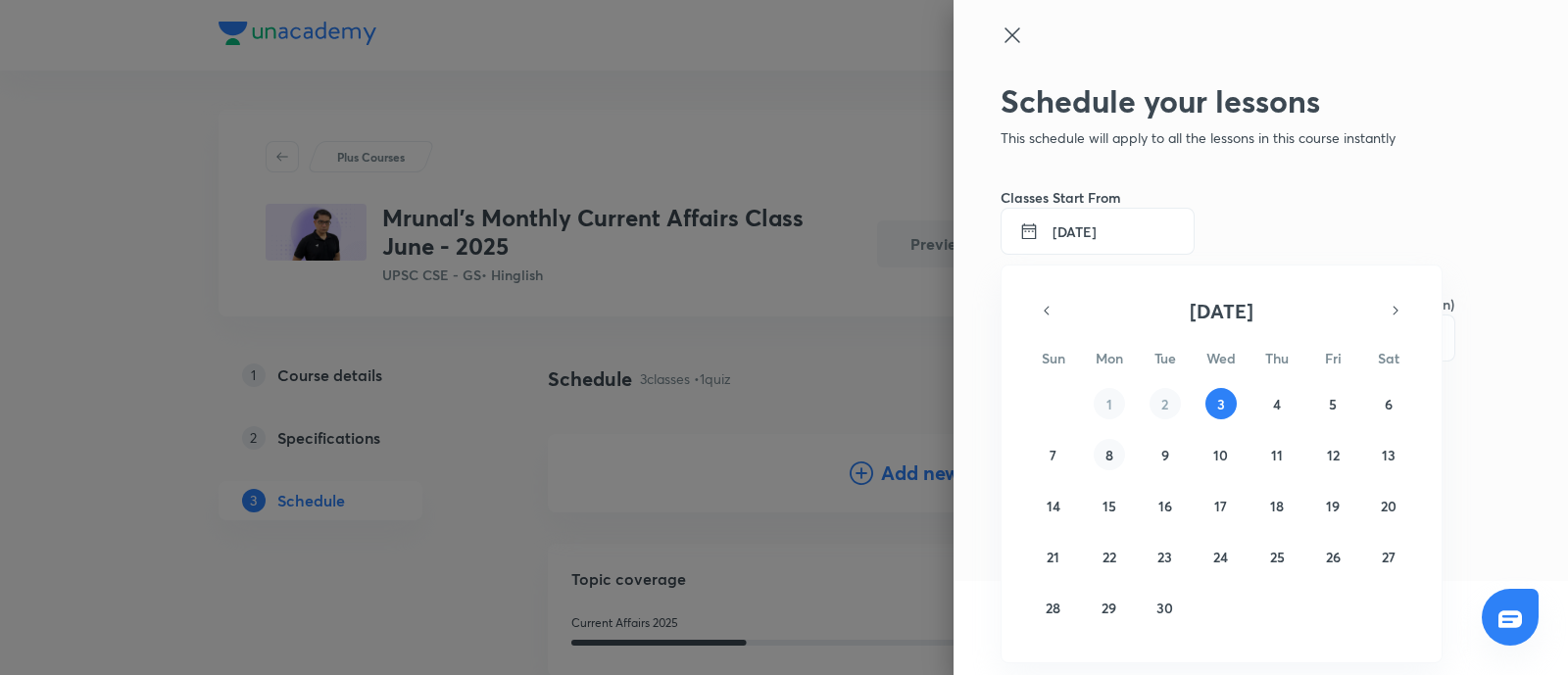
click at [1113, 455] on abbr "8" at bounding box center [1110, 454] width 8 height 19
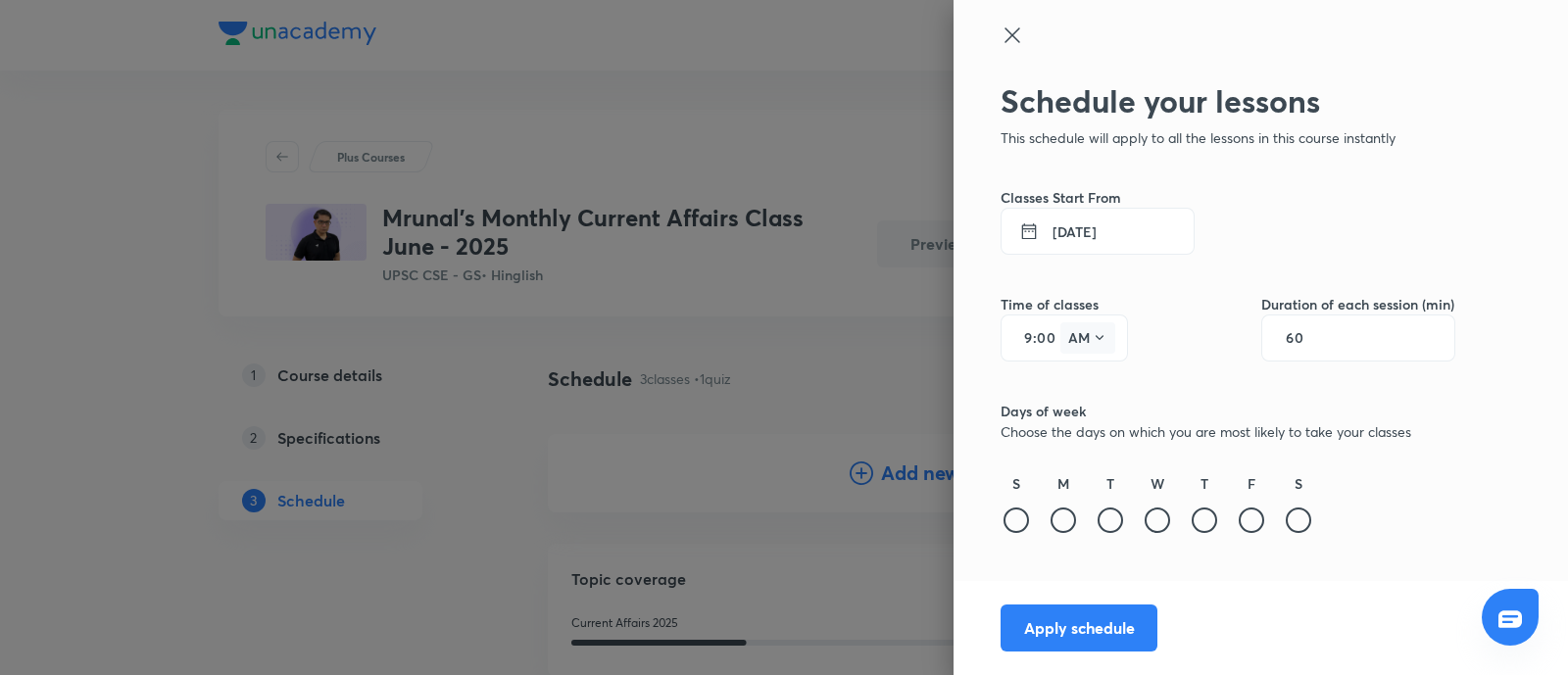
click at [1098, 341] on icon at bounding box center [1100, 338] width 16 height 16
drag, startPoint x: 1084, startPoint y: 384, endPoint x: 1279, endPoint y: 350, distance: 197.9
click at [1087, 384] on div "PM" at bounding box center [1089, 388] width 71 height 47
click at [1328, 340] on div "60" at bounding box center [1358, 338] width 194 height 47
click at [1278, 336] on div "60" at bounding box center [1358, 338] width 194 height 47
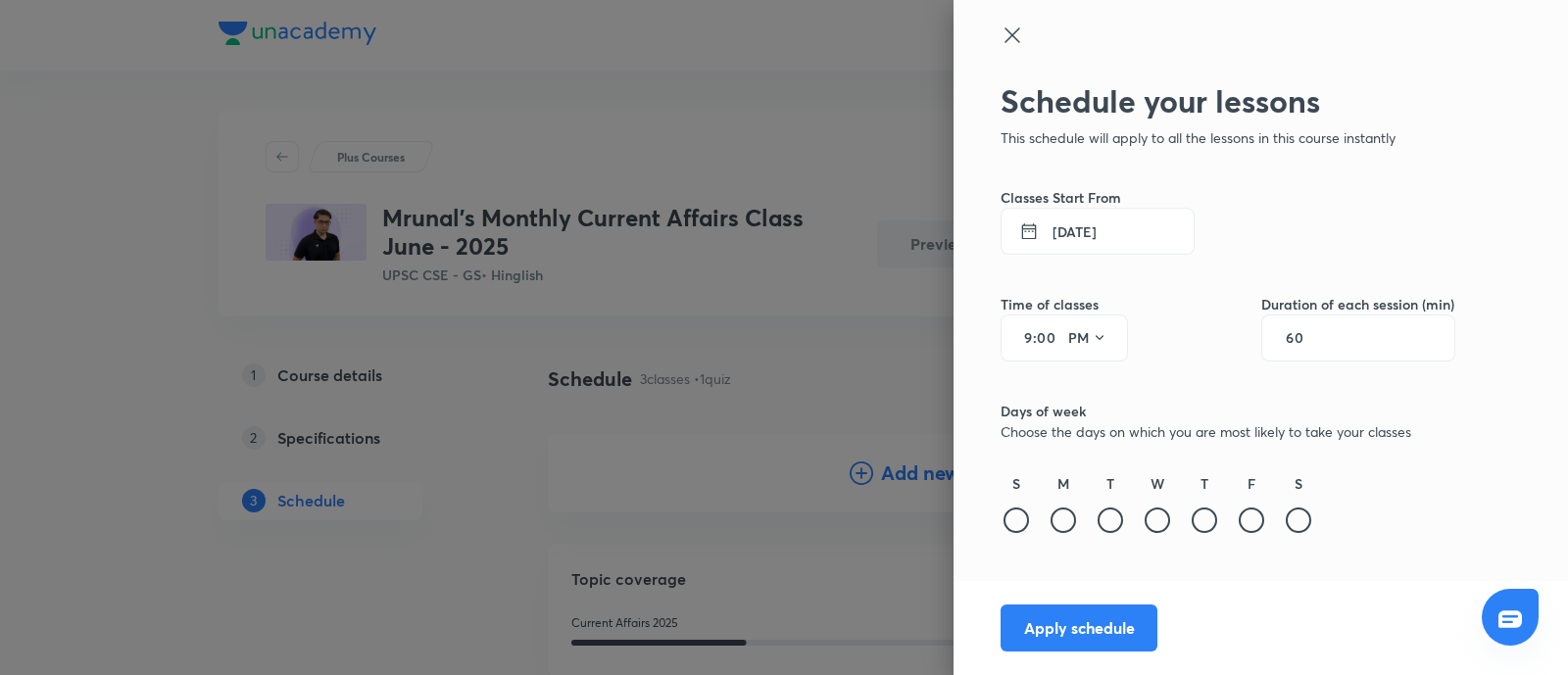
click at [1297, 335] on input "60" at bounding box center [1305, 338] width 37 height 16
type input "120"
click at [1108, 239] on button "8 Sept 2025" at bounding box center [1097, 232] width 194 height 47
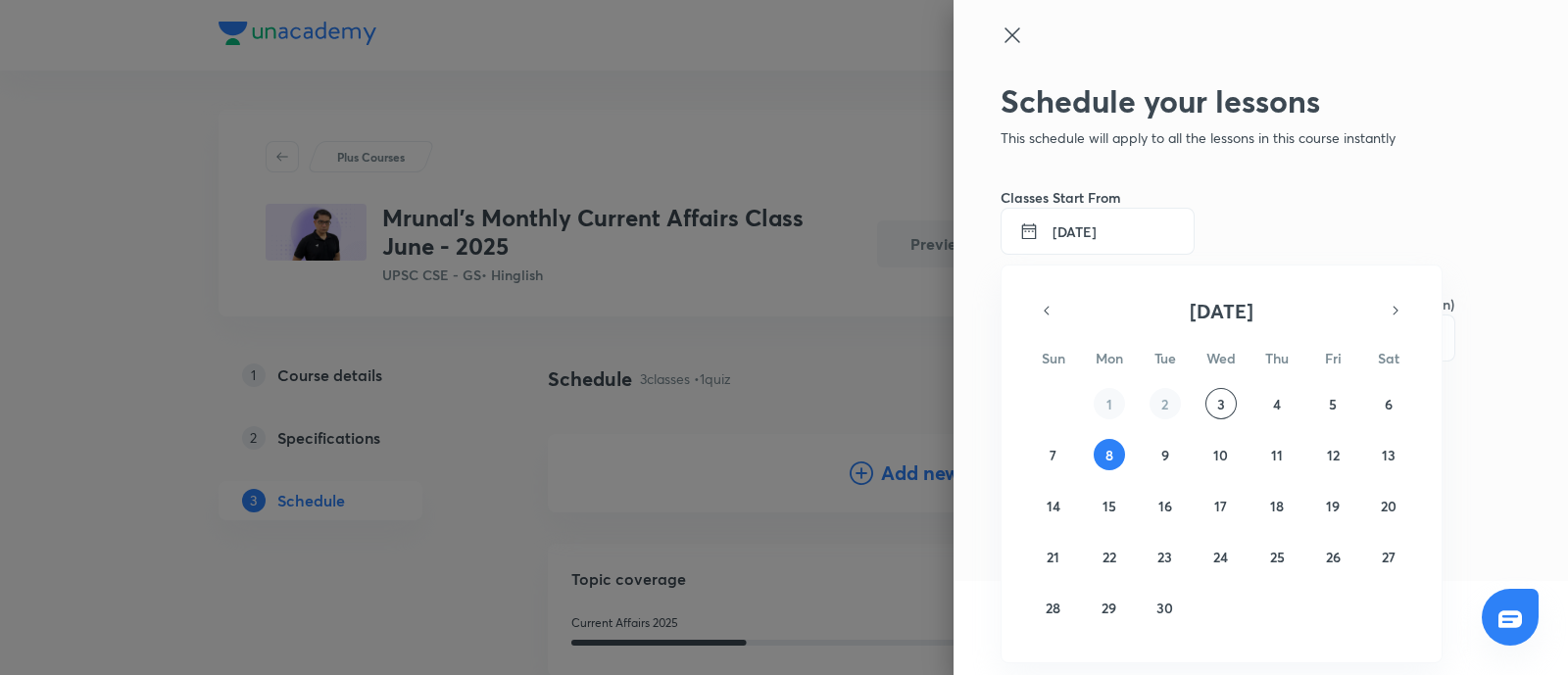
click at [1108, 239] on div at bounding box center [784, 337] width 1568 height 675
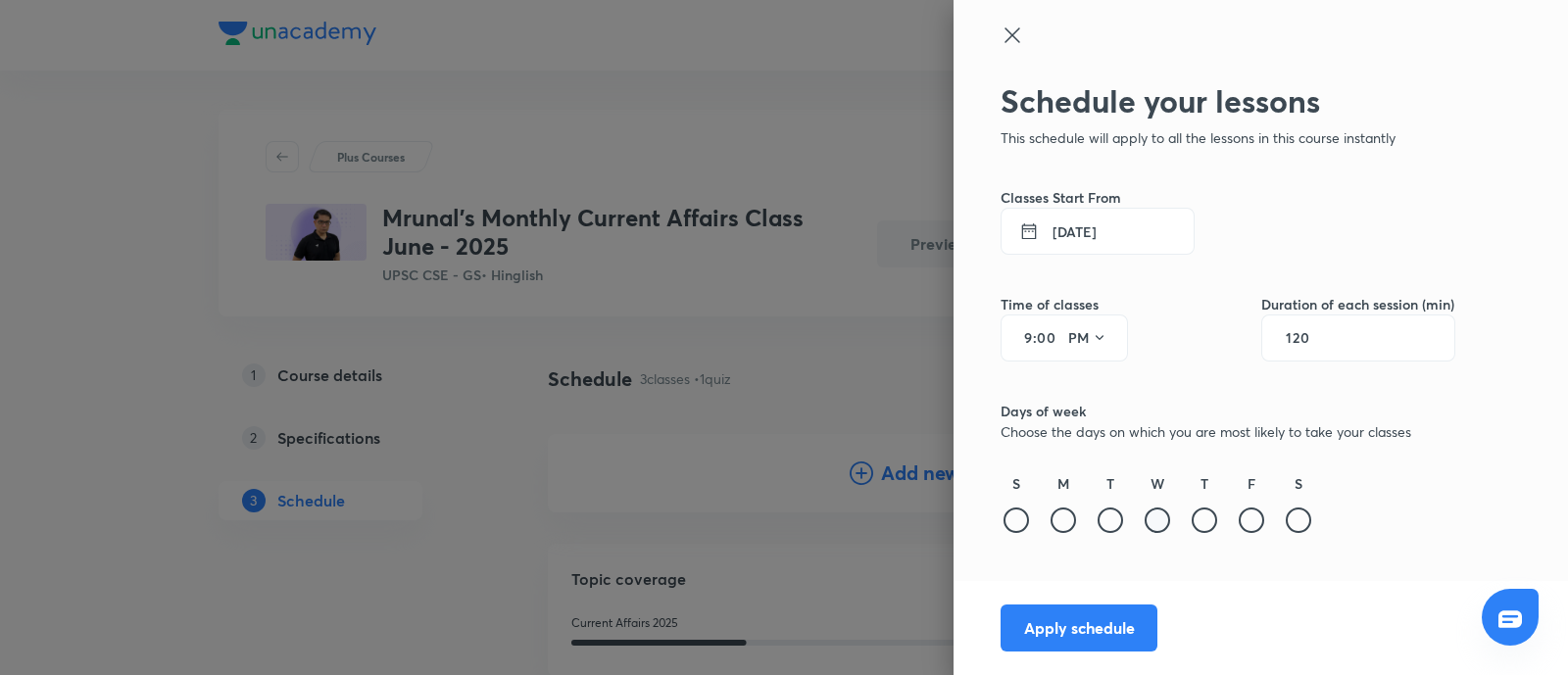
drag, startPoint x: 1114, startPoint y: 518, endPoint x: 1166, endPoint y: 516, distance: 52.0
click at [1113, 518] on div at bounding box center [1111, 520] width 26 height 26
click at [1208, 512] on div at bounding box center [1204, 520] width 26 height 26
click at [1072, 639] on button "Apply schedule" at bounding box center [1078, 627] width 157 height 47
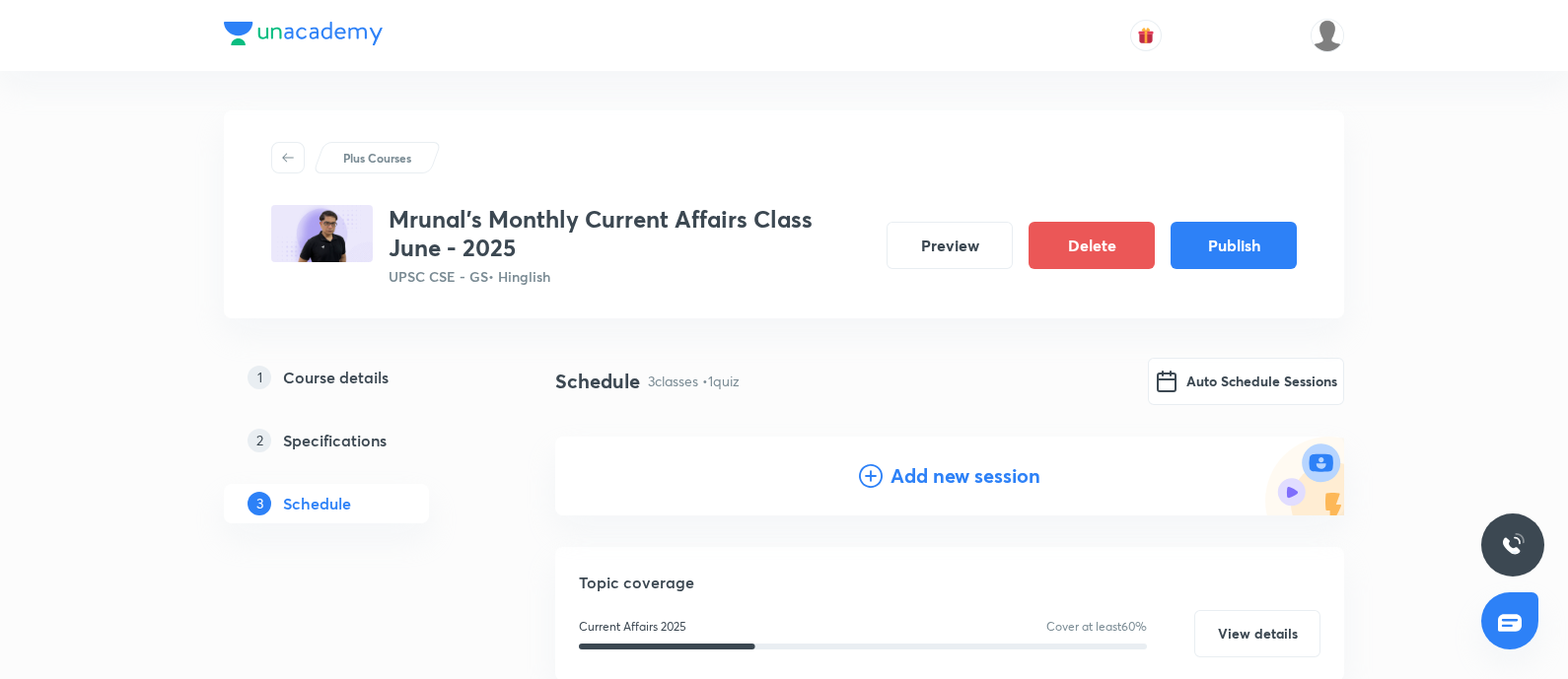
scroll to position [246, 0]
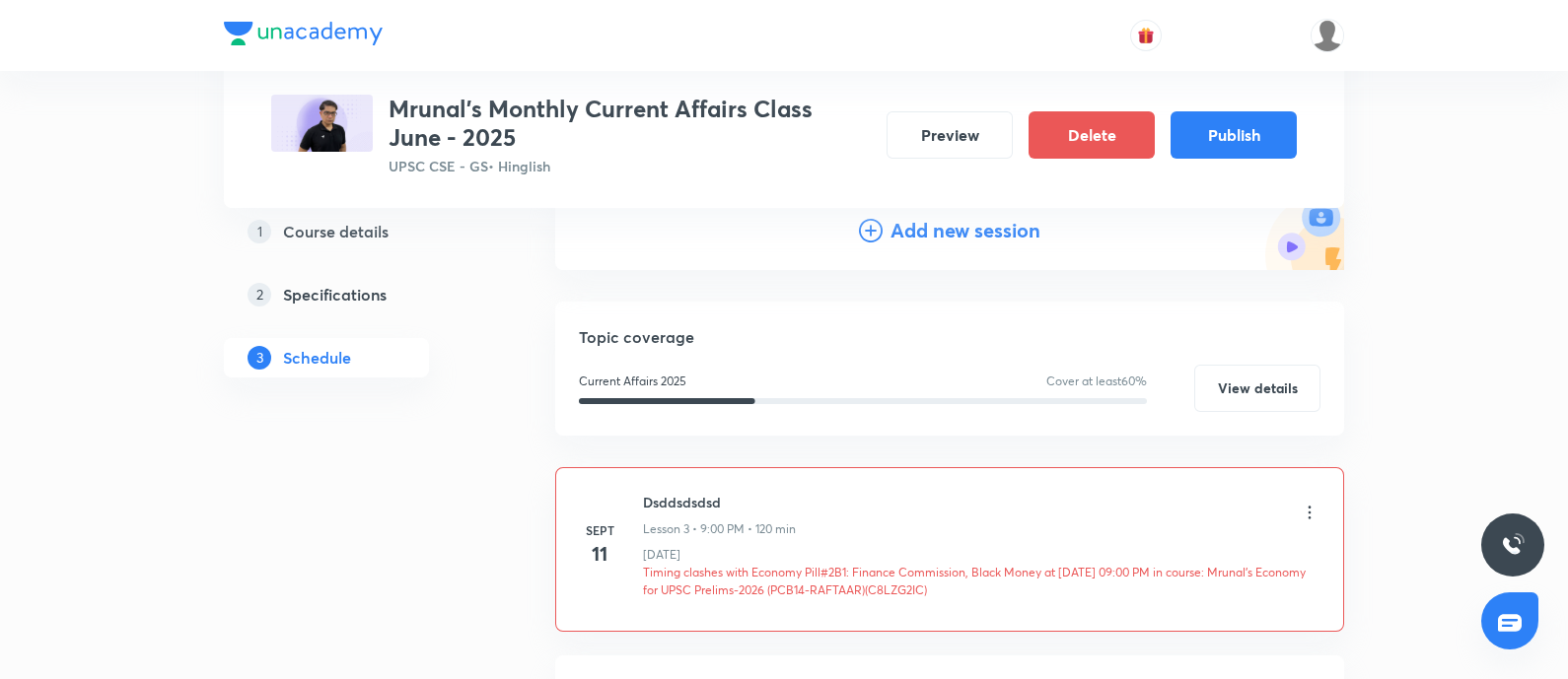
click at [1302, 510] on icon at bounding box center [1310, 512] width 20 height 20
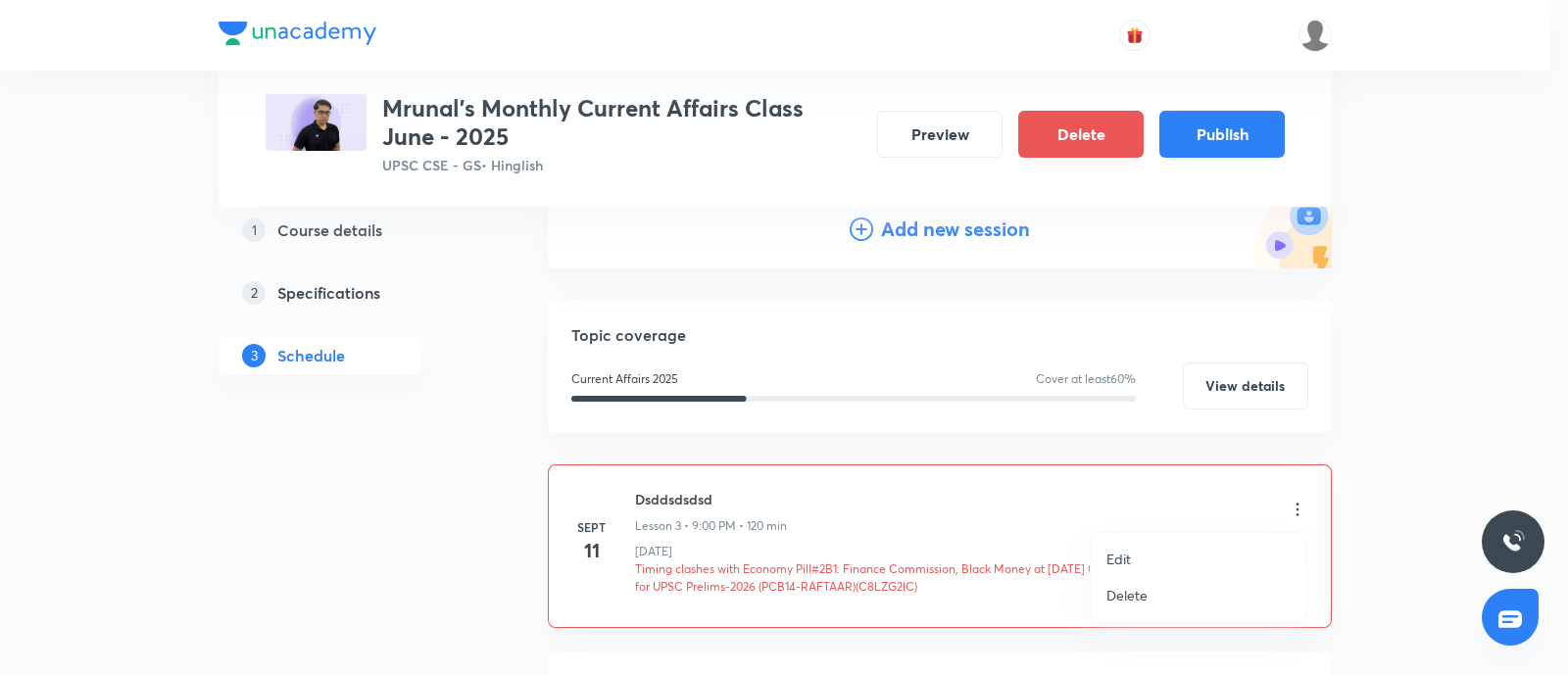
click at [1104, 563] on li "Edit" at bounding box center [1198, 559] width 215 height 36
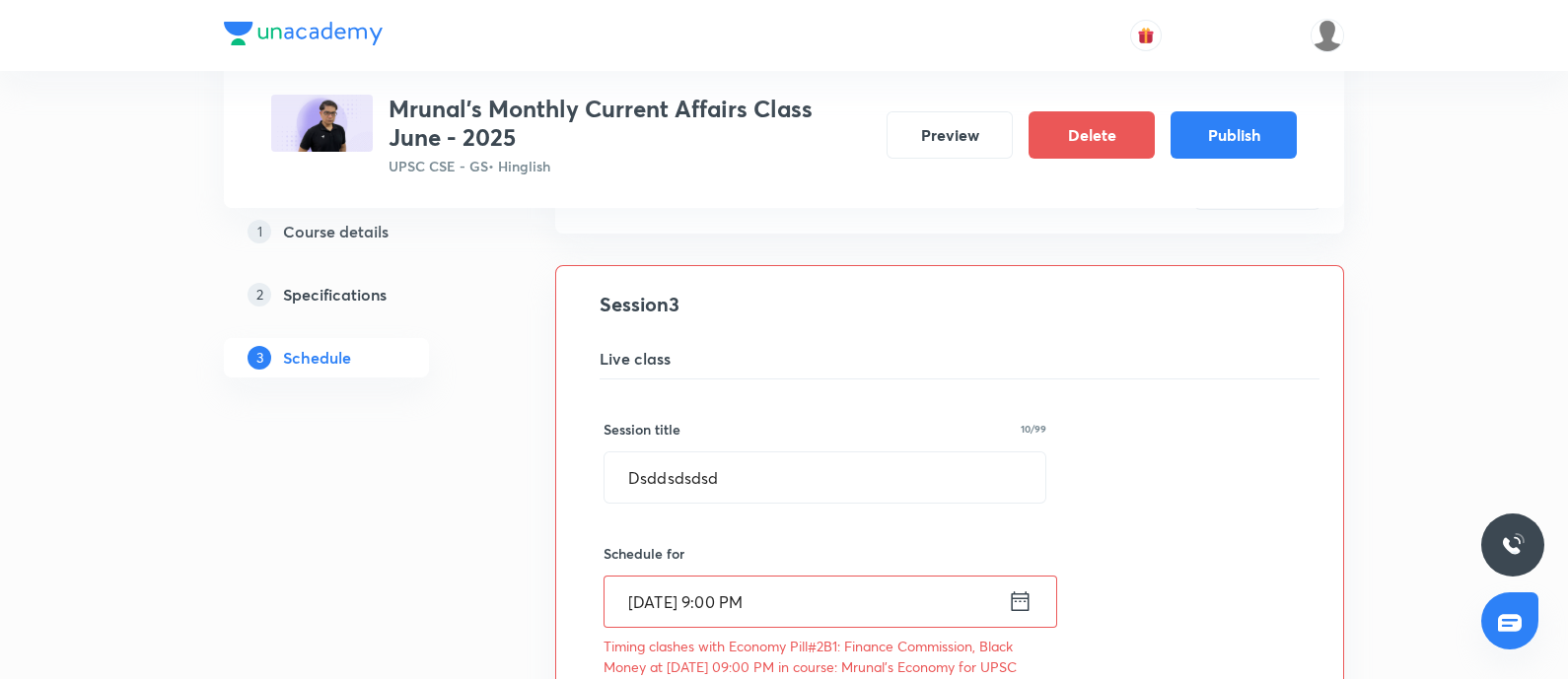
scroll to position [492, 0]
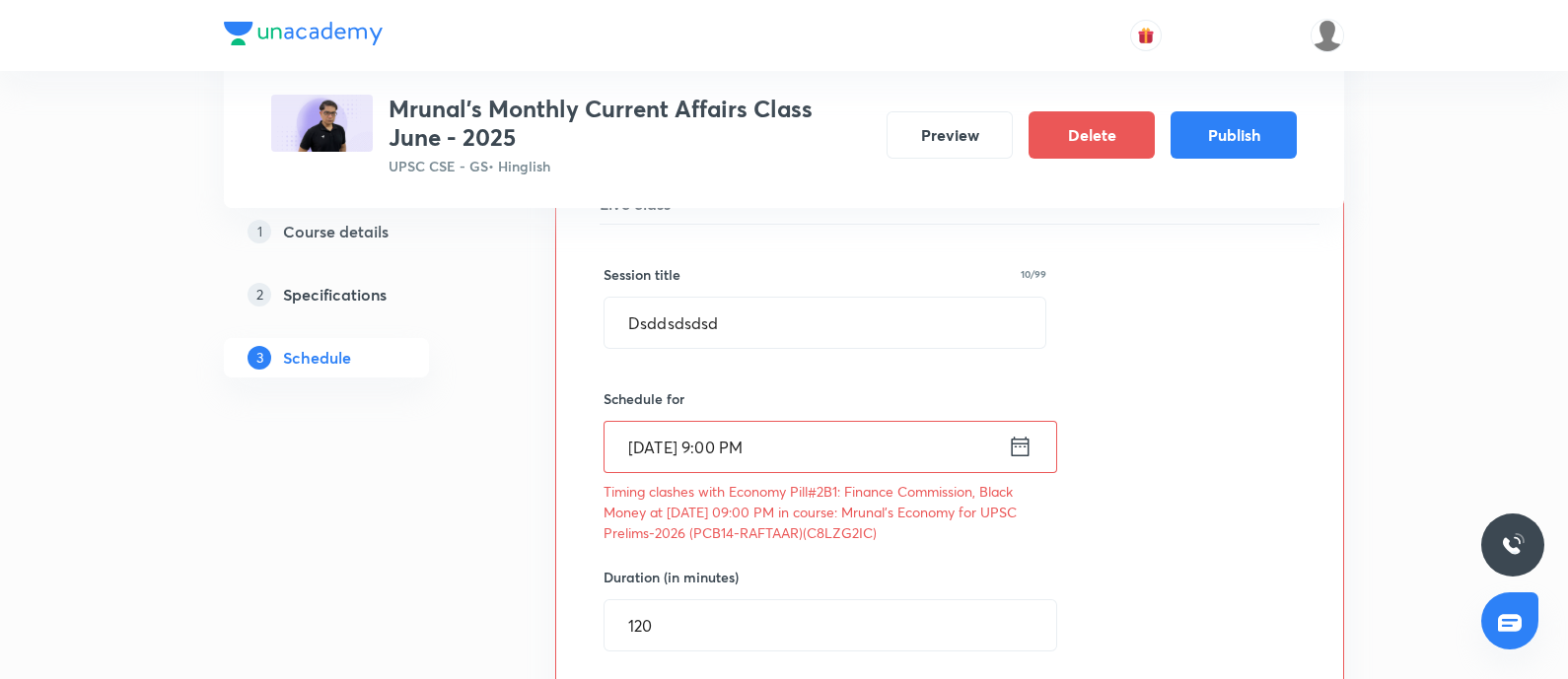
click at [1006, 456] on input "Sept 11, 2025, 9:00 PM" at bounding box center [806, 447] width 404 height 51
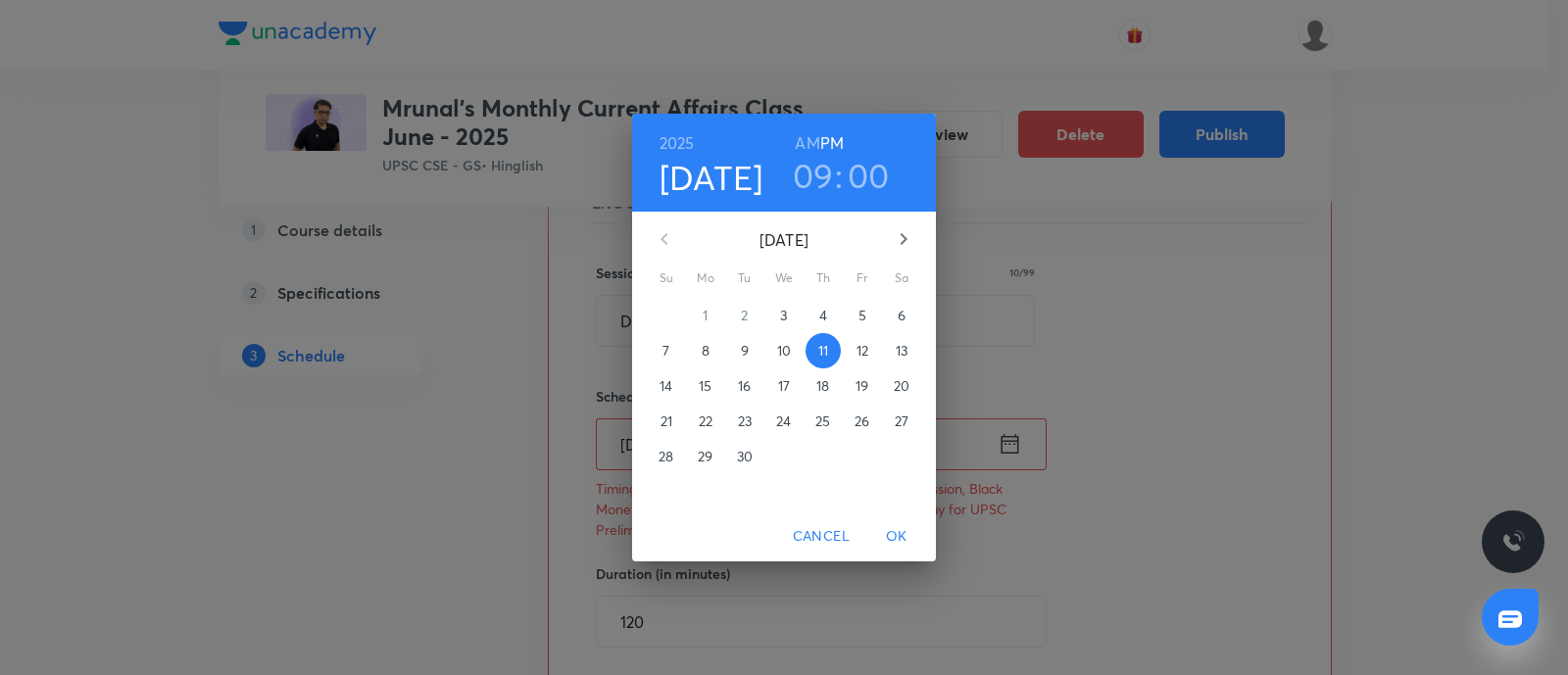
click at [817, 178] on h3 "09" at bounding box center [814, 175] width 41 height 41
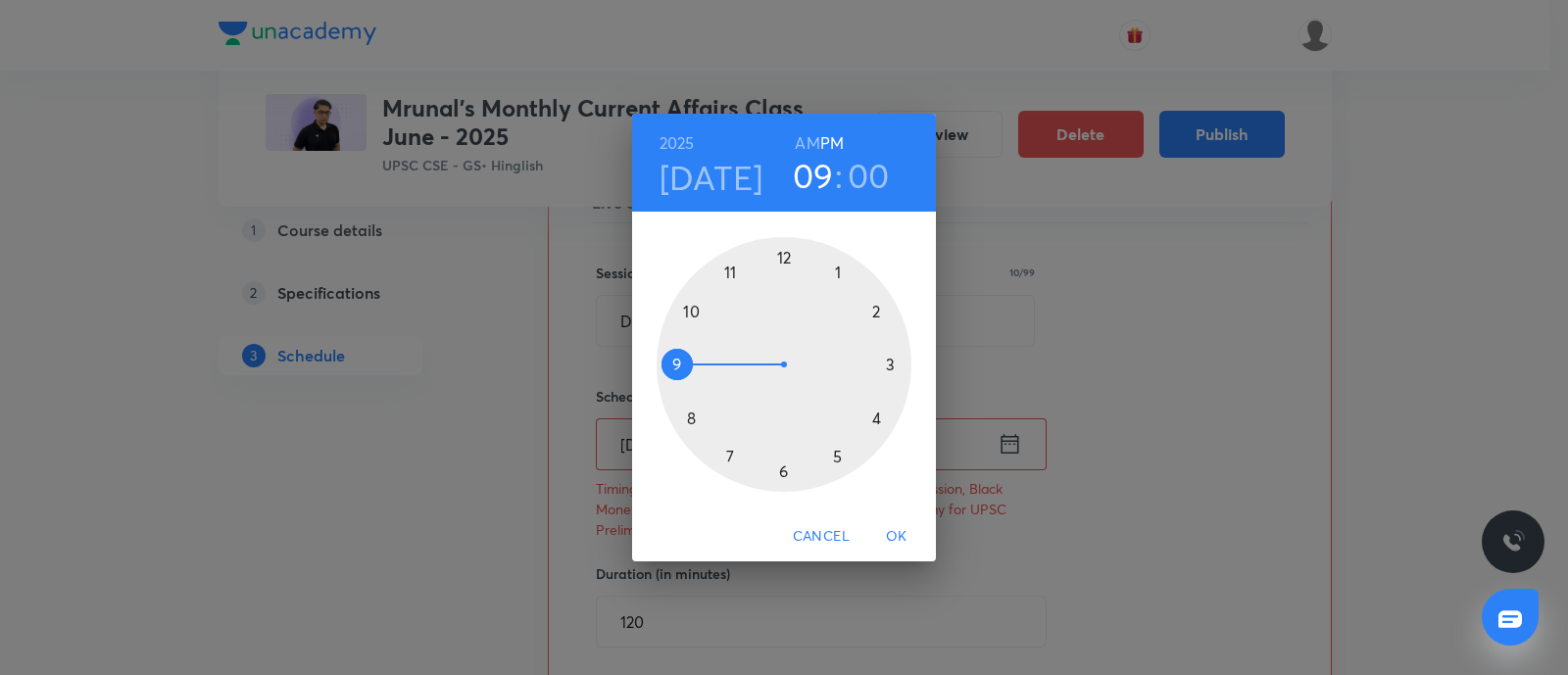
click at [784, 470] on div at bounding box center [784, 365] width 255 height 255
click at [893, 529] on span "OK" at bounding box center [897, 536] width 47 height 25
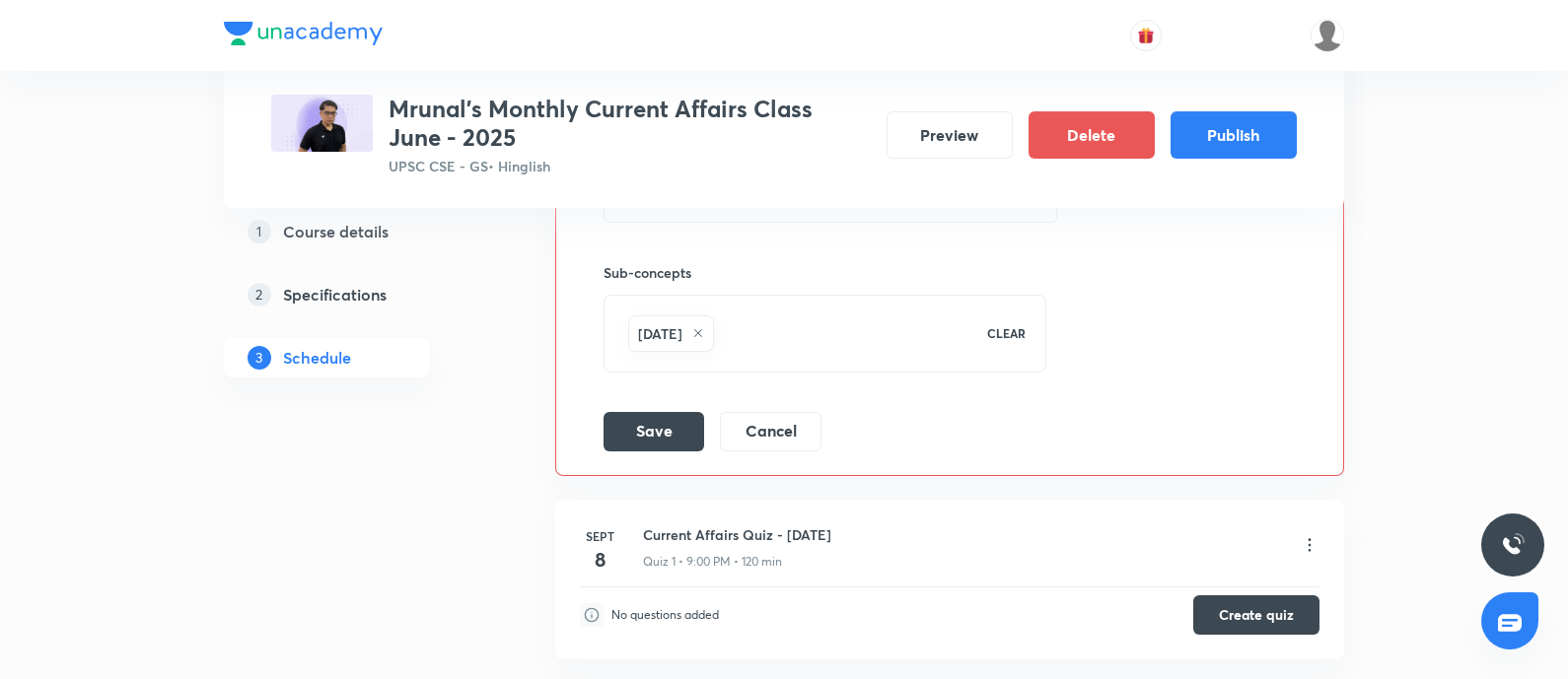
scroll to position [984, 0]
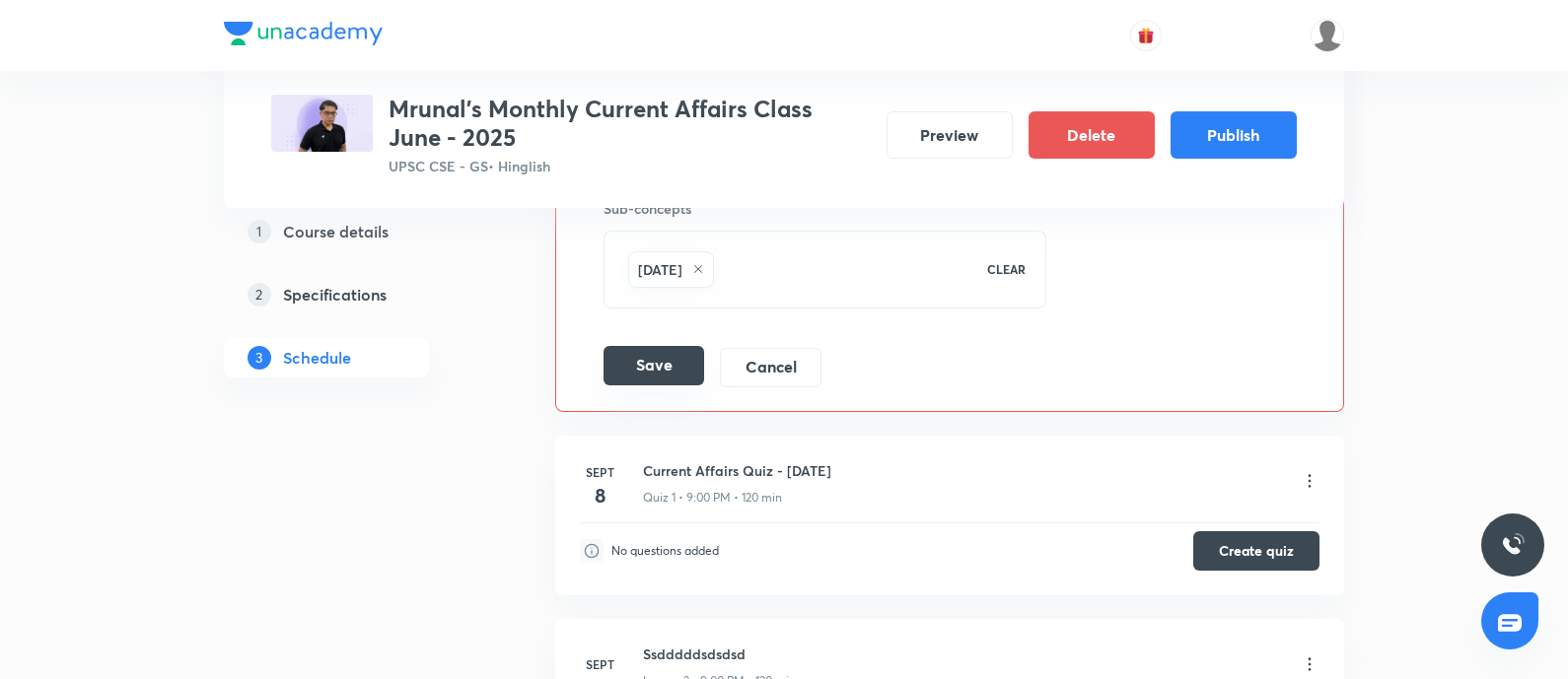
click at [673, 362] on button "Save" at bounding box center [654, 366] width 100 height 40
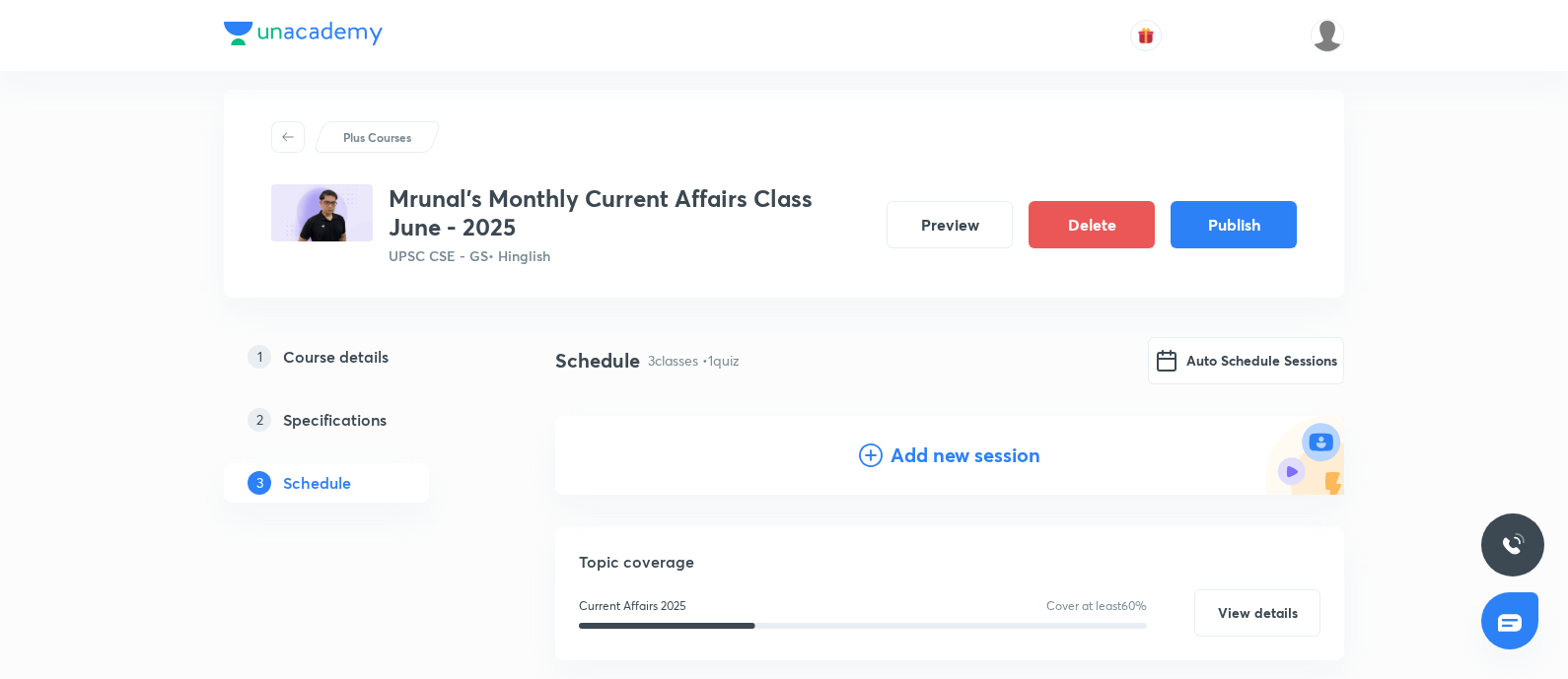
scroll to position [0, 0]
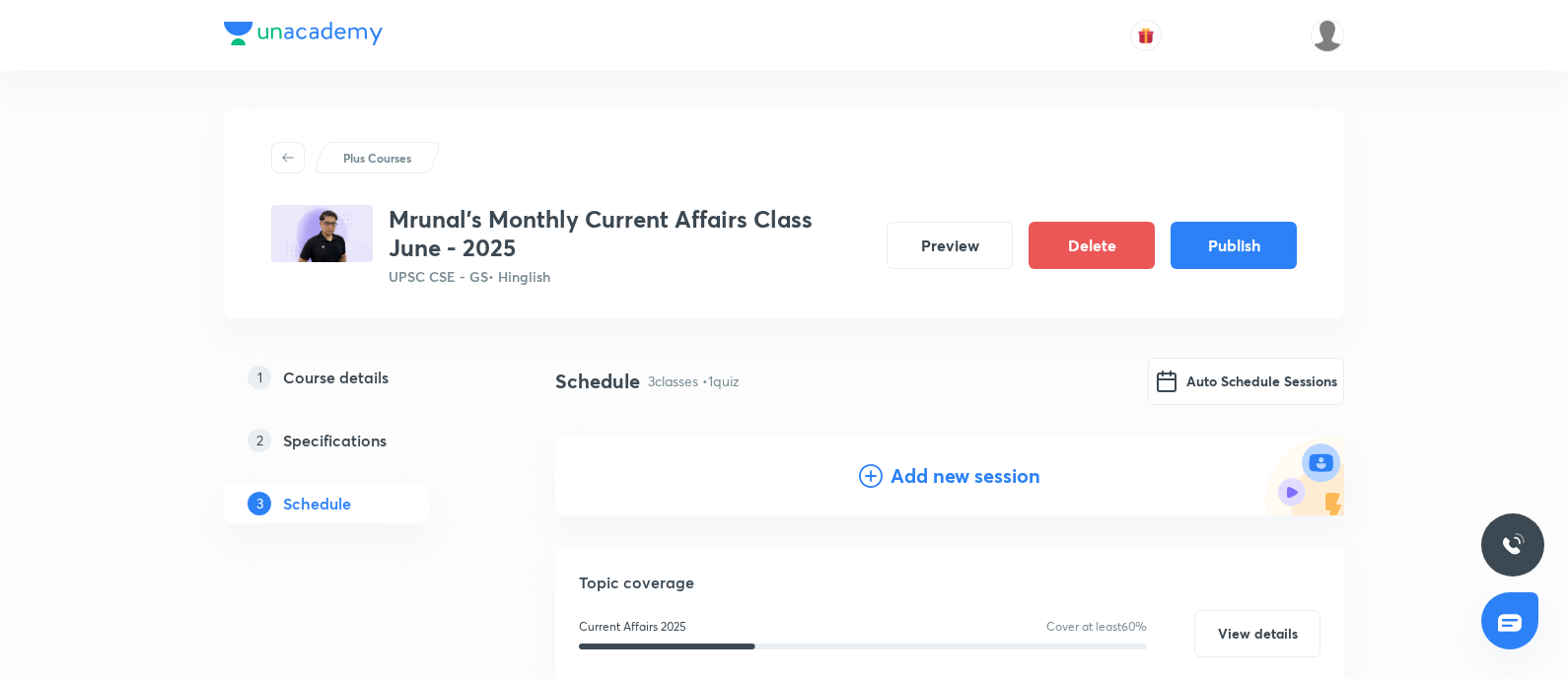
click at [960, 483] on h4 "Add new session" at bounding box center [965, 476] width 150 height 30
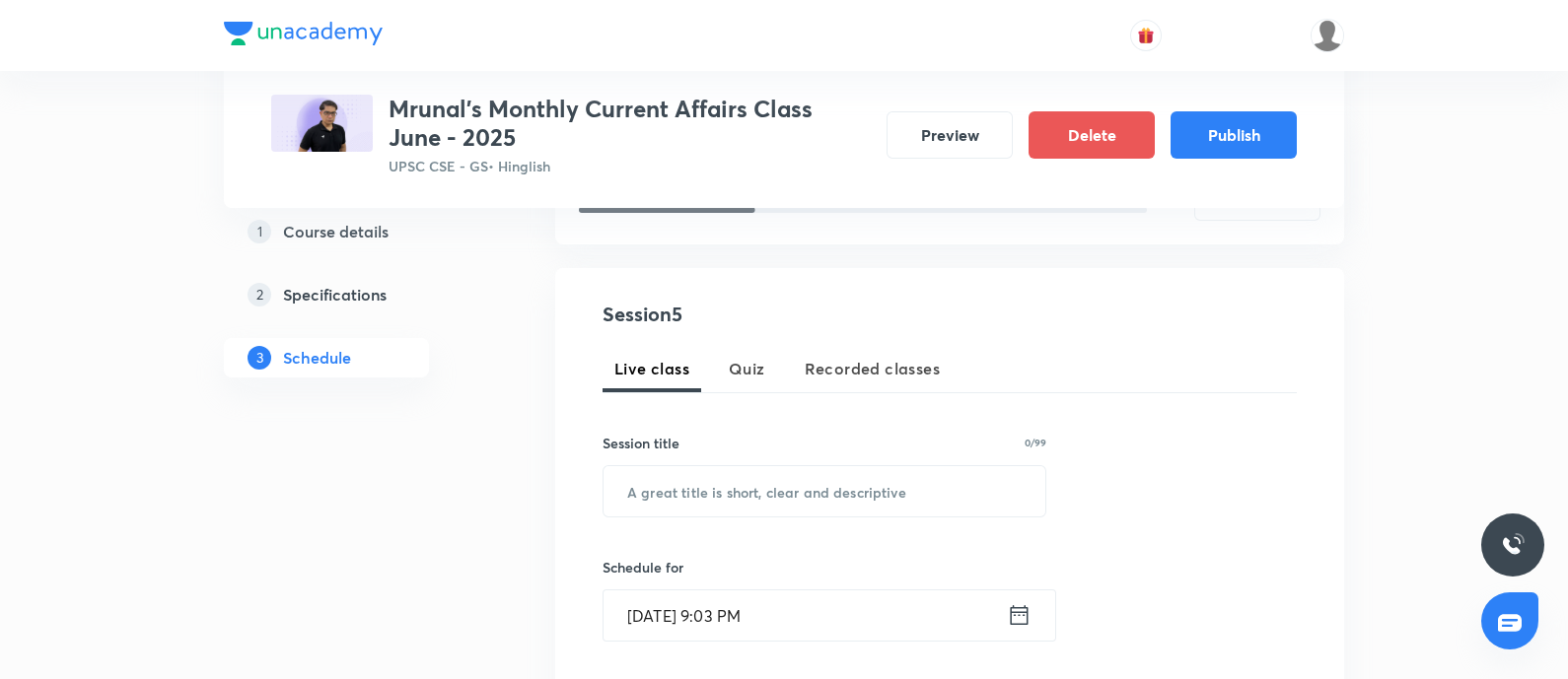
scroll to position [370, 0]
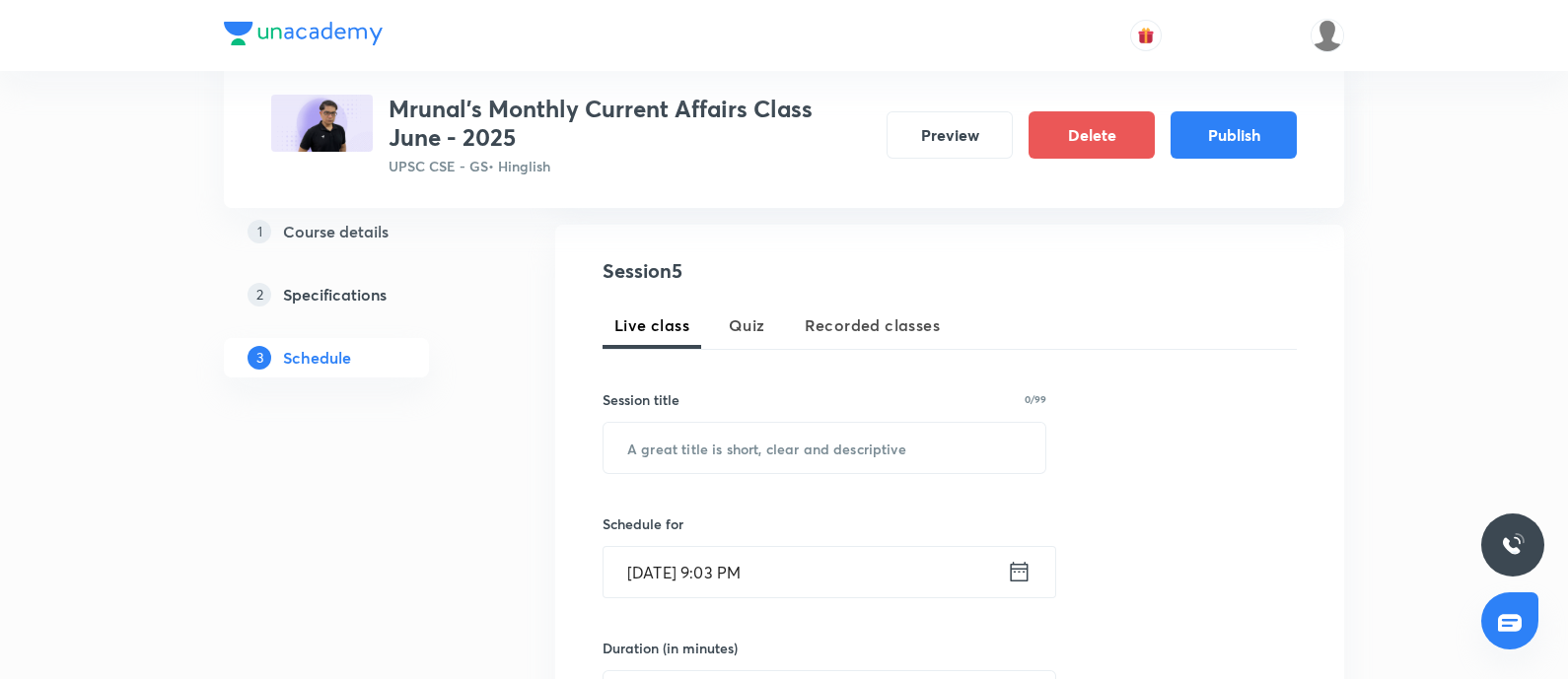
click at [872, 320] on span "Recorded classes" at bounding box center [872, 325] width 135 height 24
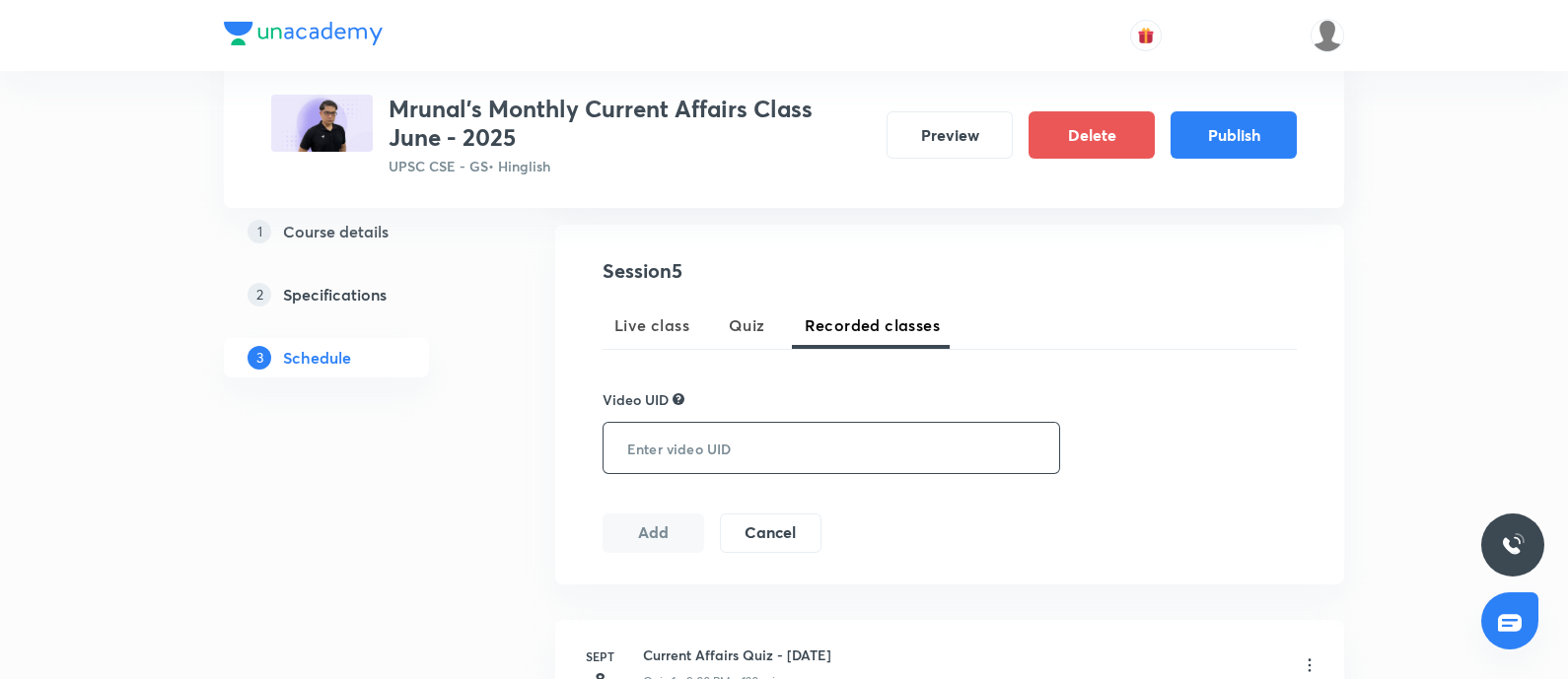
click at [744, 445] on input "text" at bounding box center [827, 448] width 447 height 51
paste input "2VXXPQ2J67"
type input "2VXXPQ2J67"
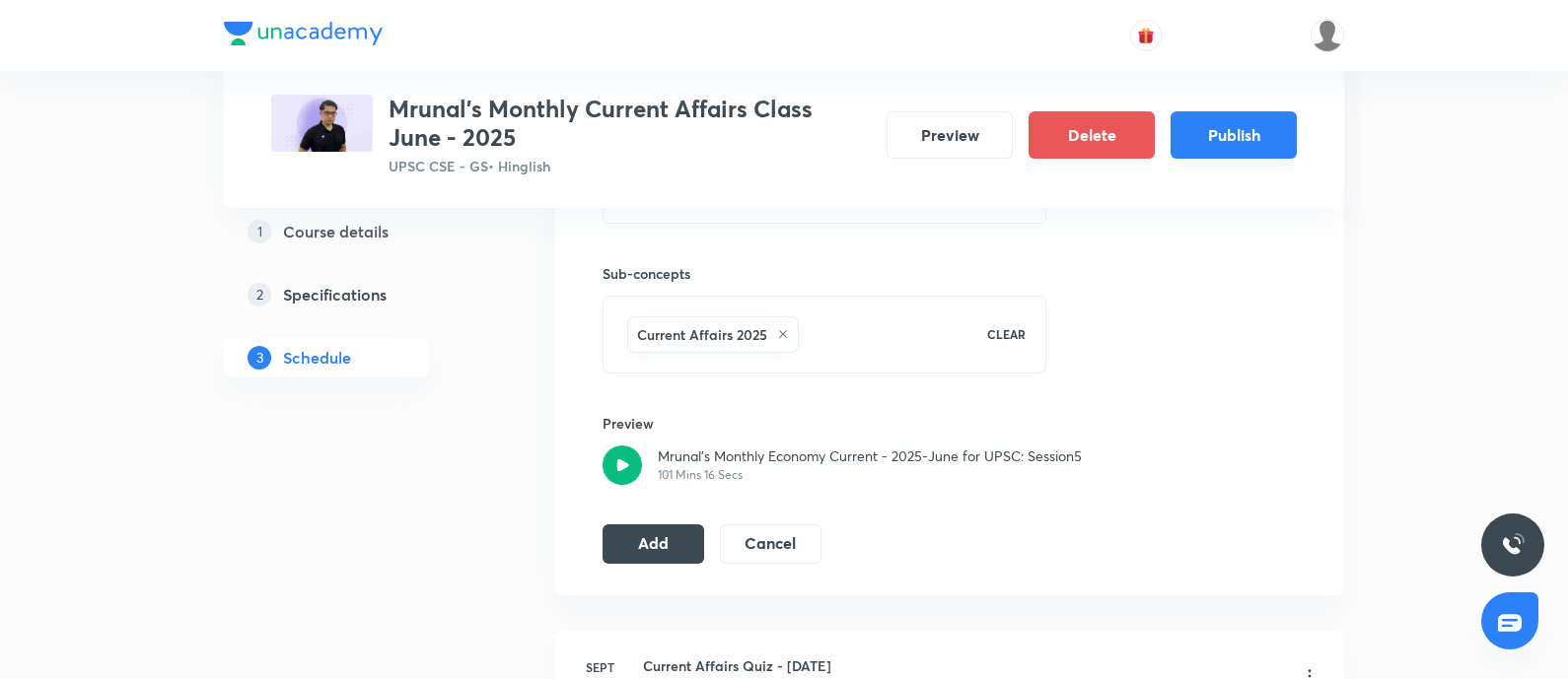
scroll to position [861, 0]
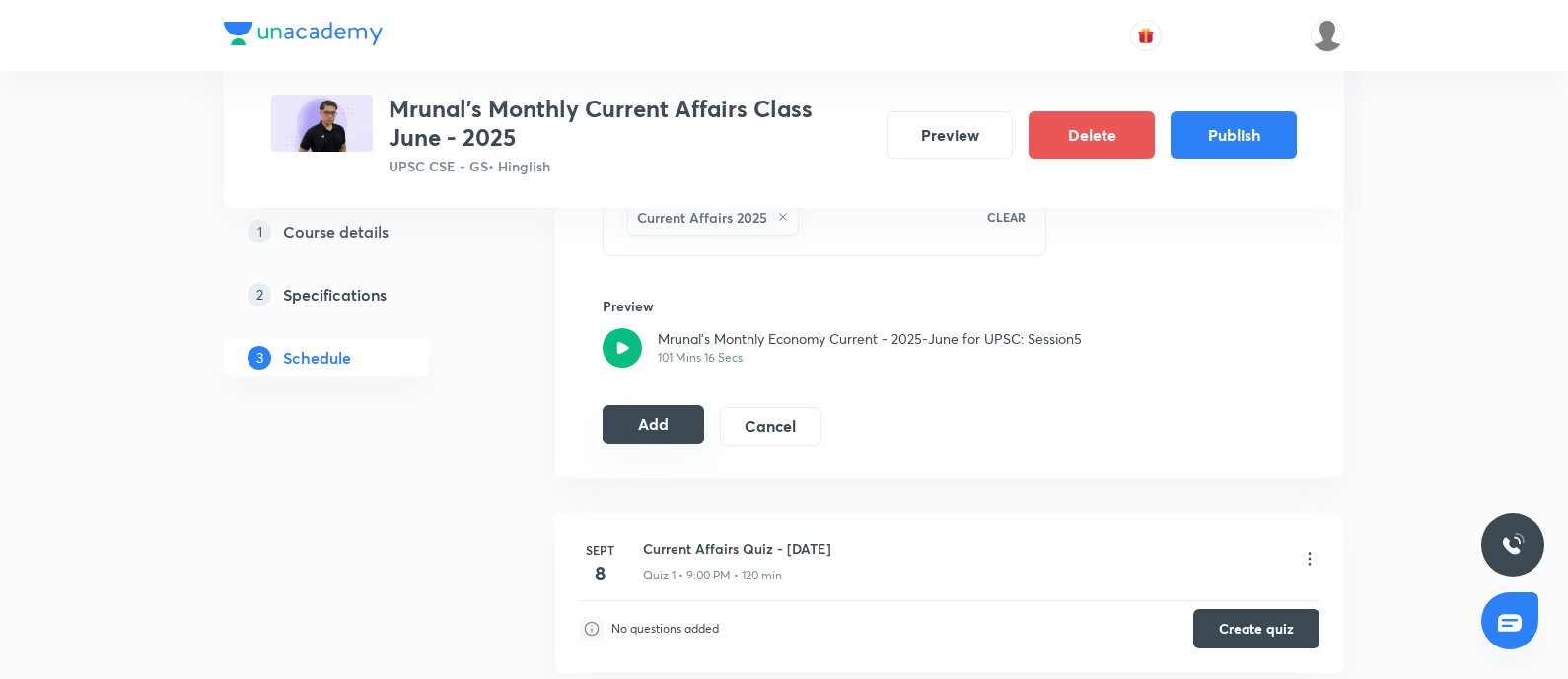
click at [646, 420] on button "Add" at bounding box center [654, 425] width 101 height 40
click at [771, 421] on button "Cancel" at bounding box center [771, 425] width 101 height 40
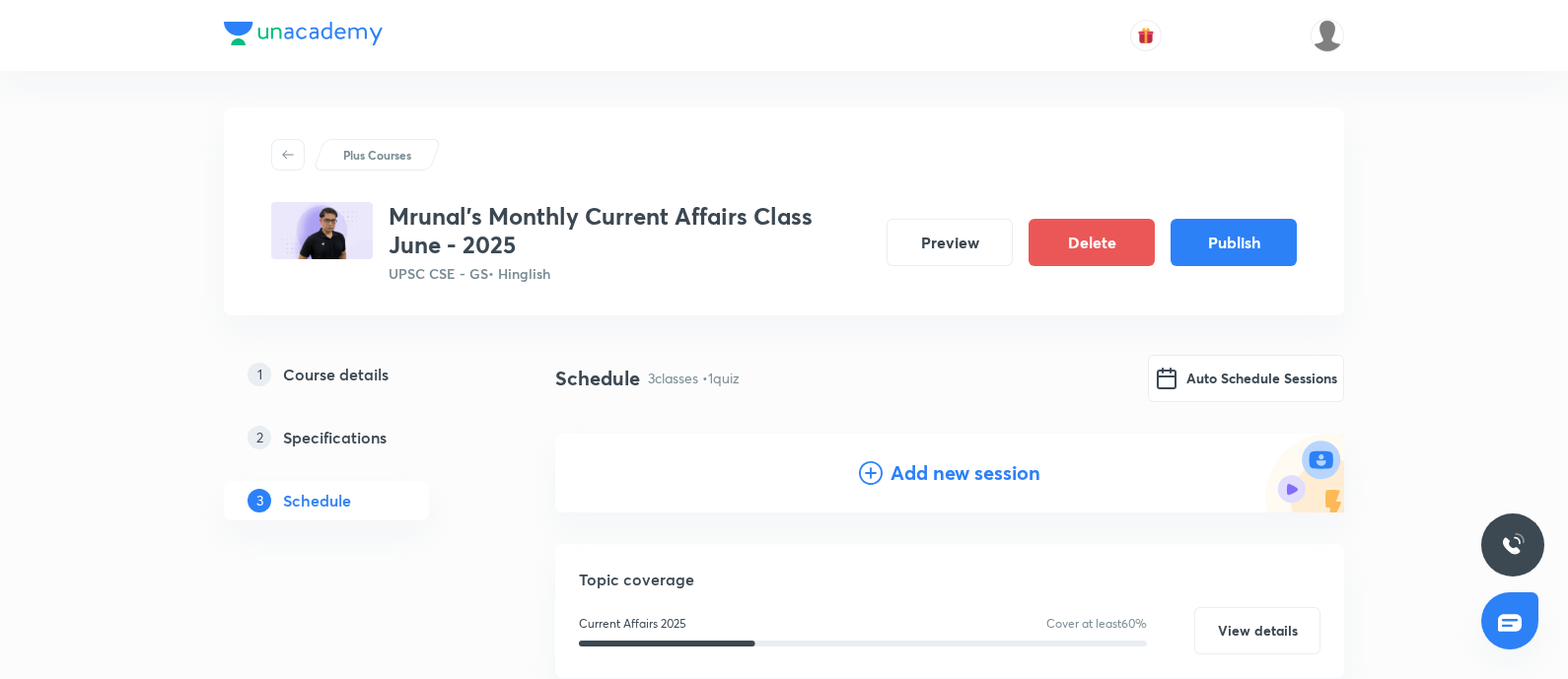
scroll to position [0, 0]
